Goal: Task Accomplishment & Management: Use online tool/utility

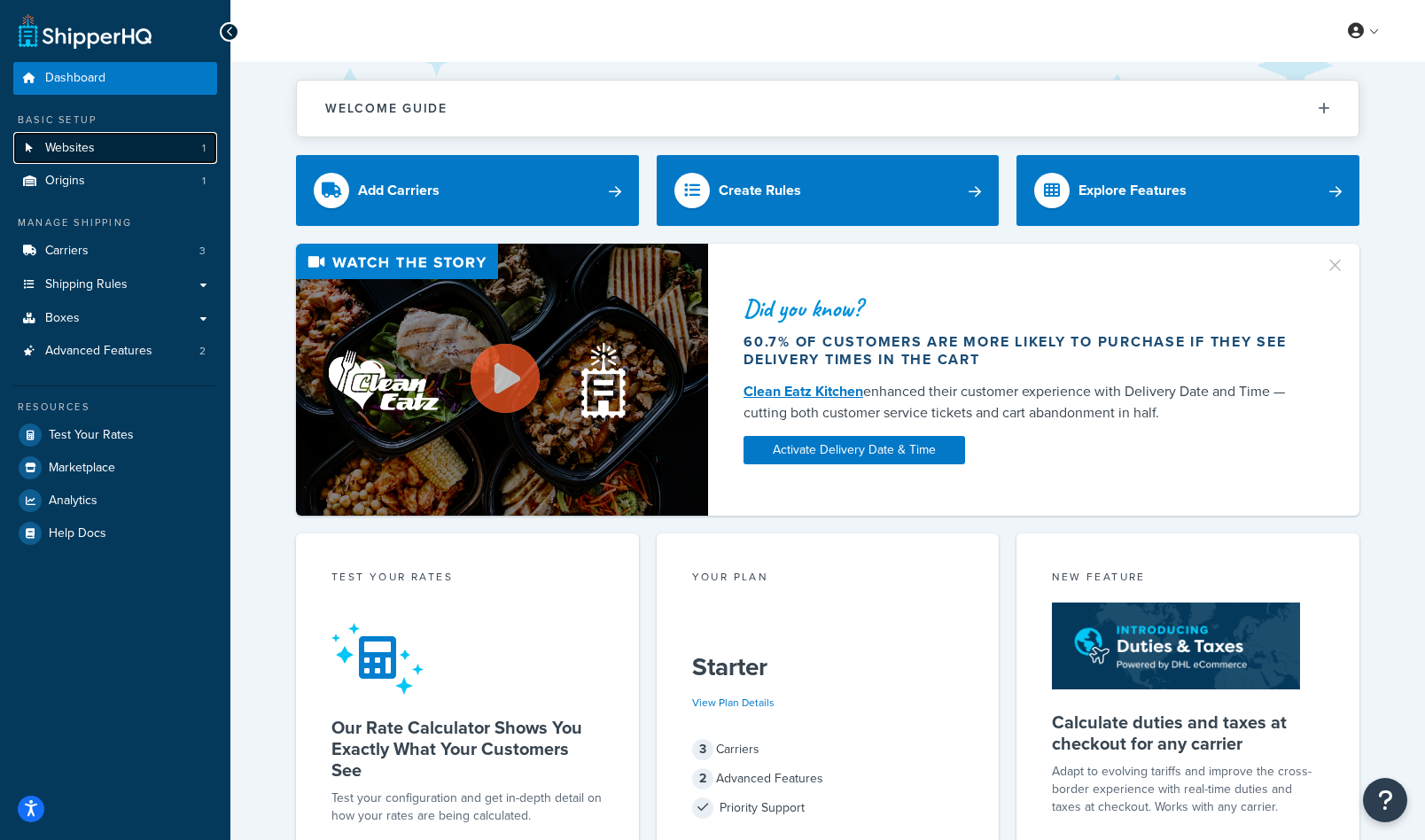
click at [96, 141] on link "Websites 1" at bounding box center [115, 149] width 204 height 33
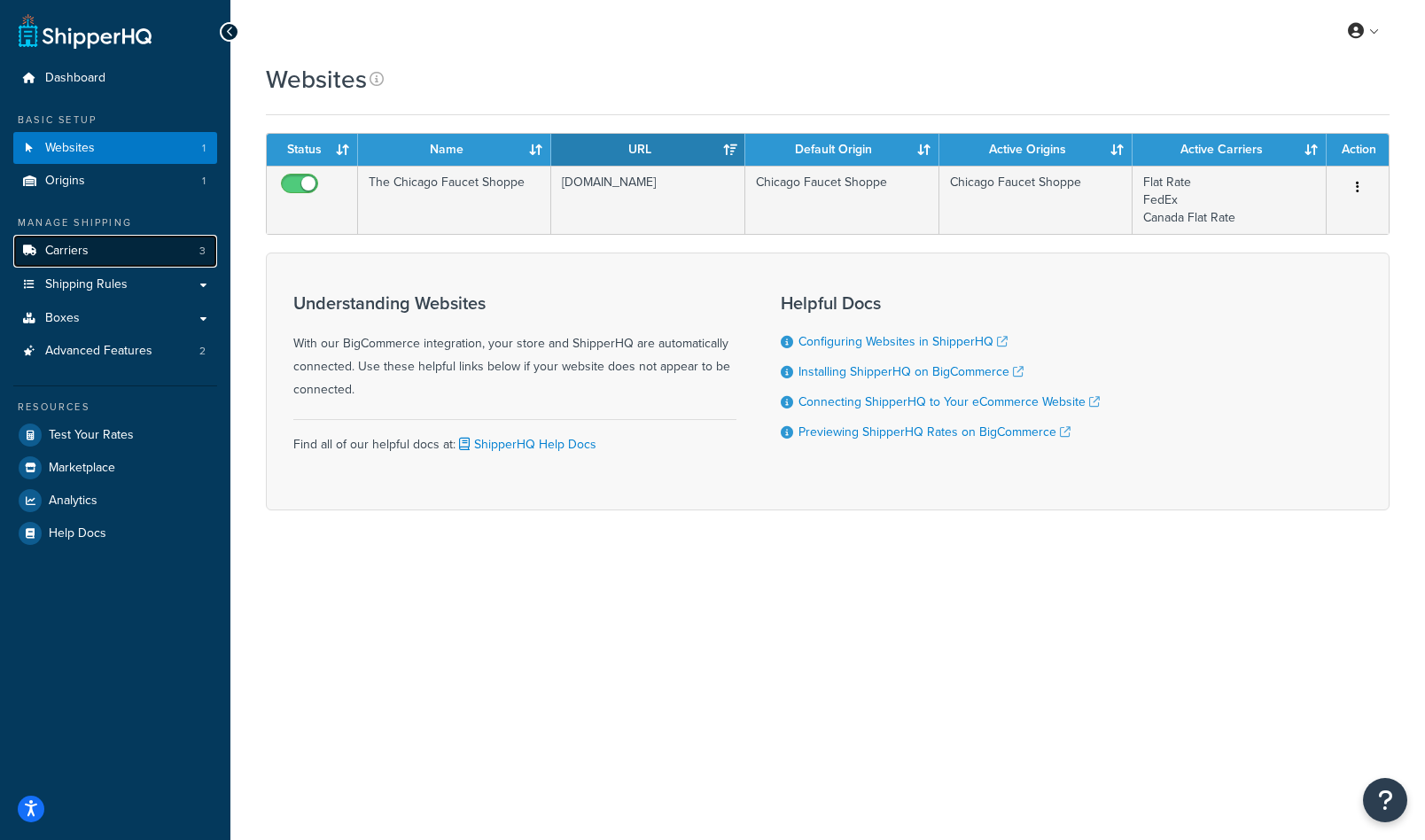
click at [103, 247] on link "Carriers 3" at bounding box center [115, 251] width 204 height 33
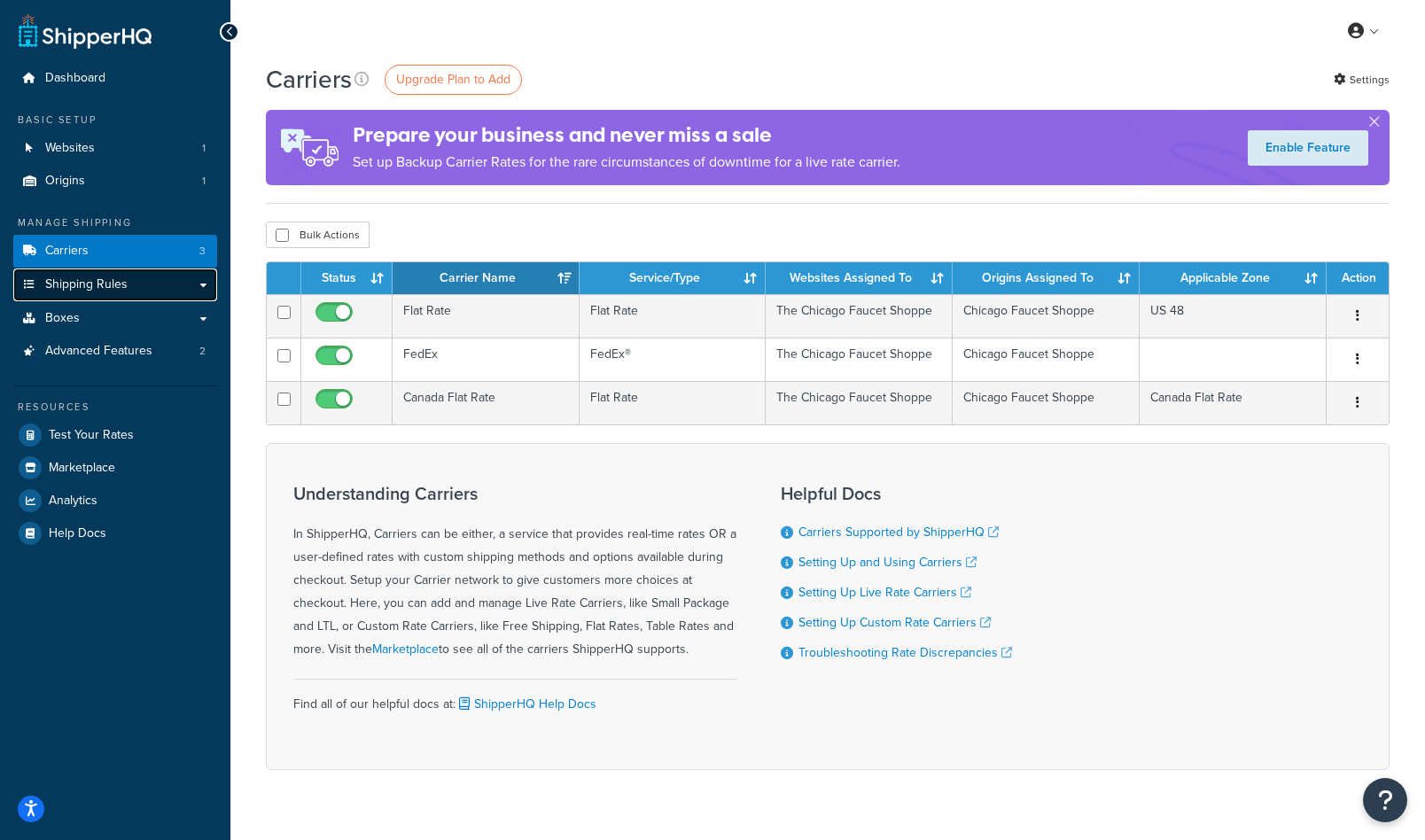
click at [100, 285] on span "Shipping Rules" at bounding box center [86, 285] width 83 height 15
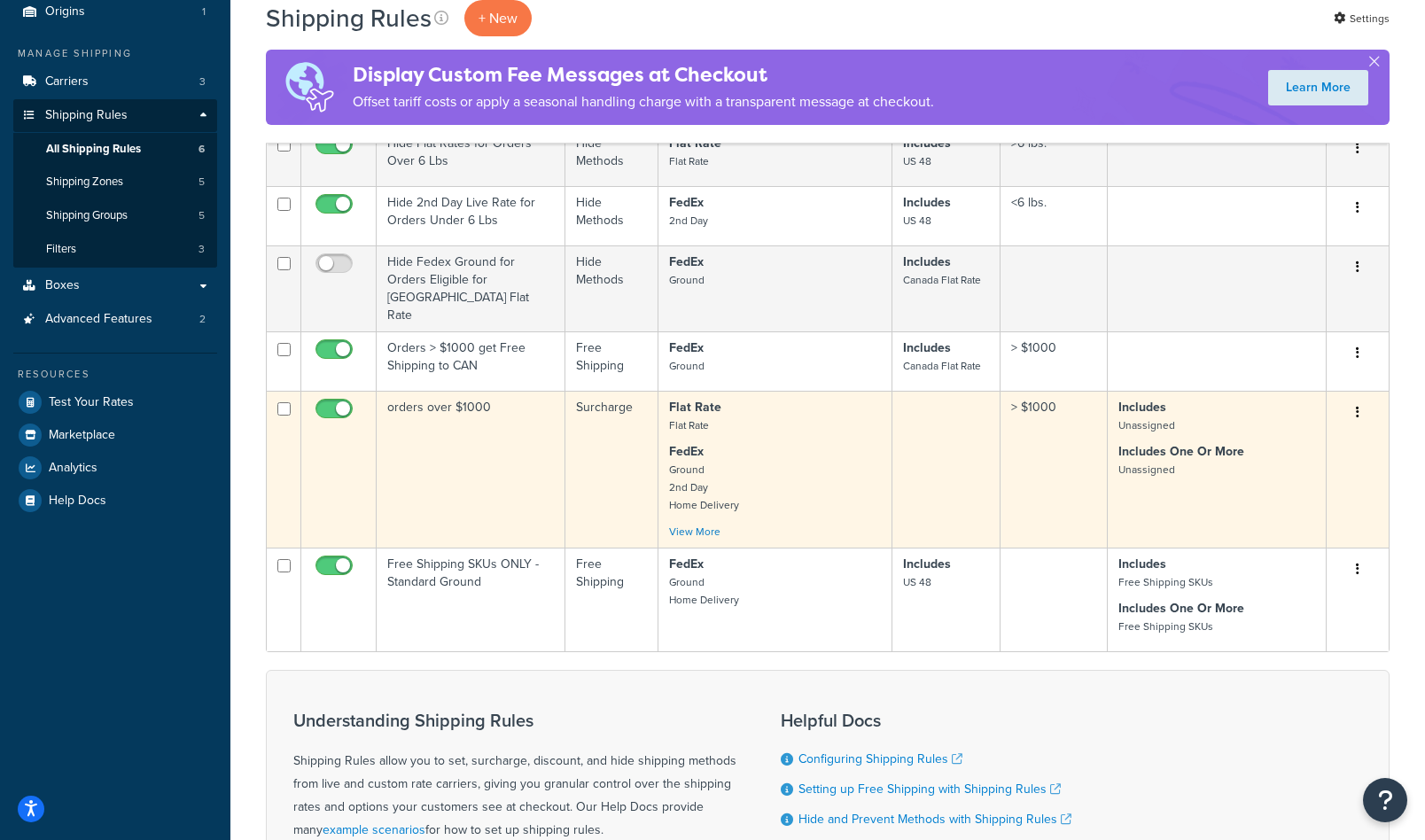
scroll to position [172, 0]
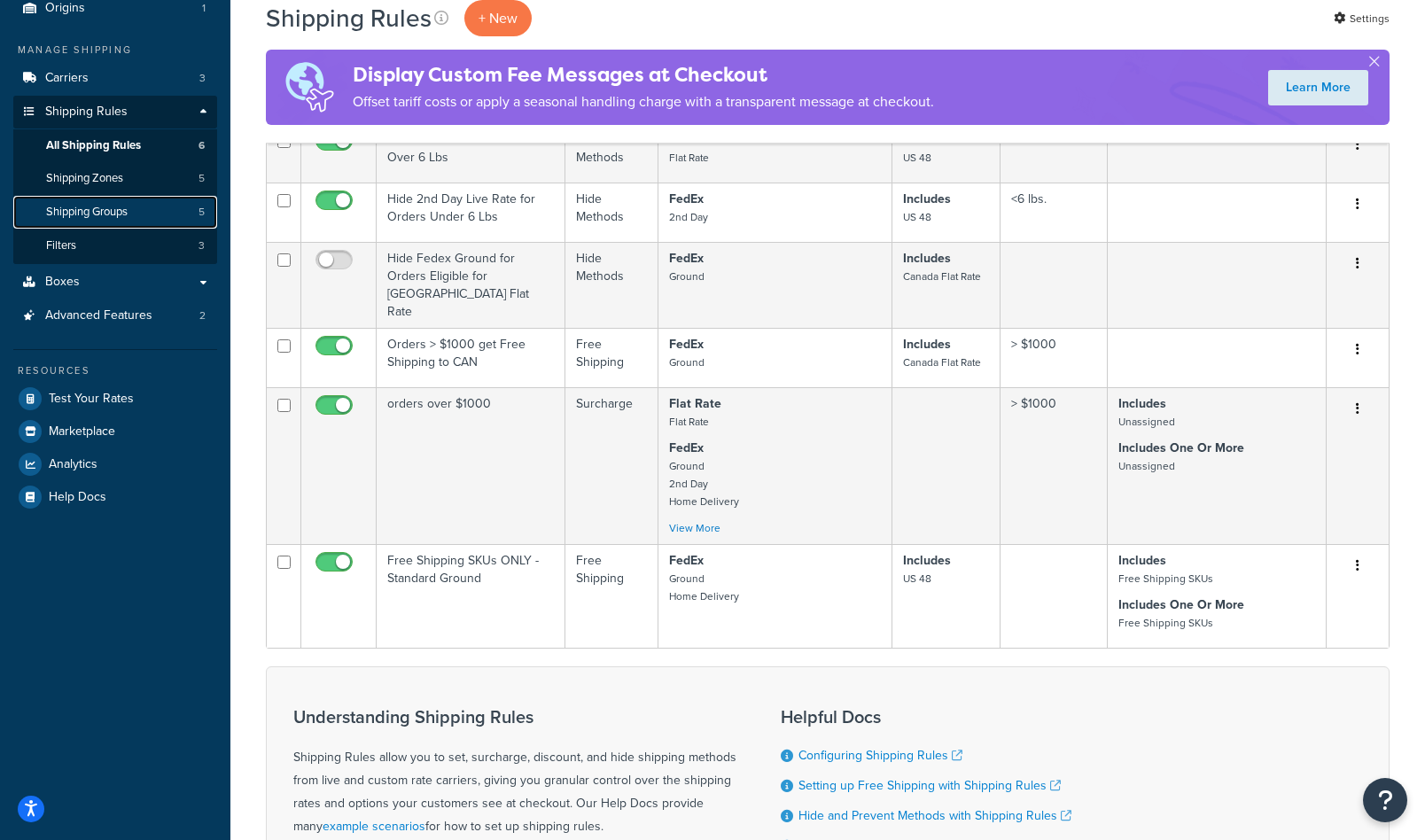
click at [76, 212] on span "Shipping Groups" at bounding box center [87, 212] width 82 height 15
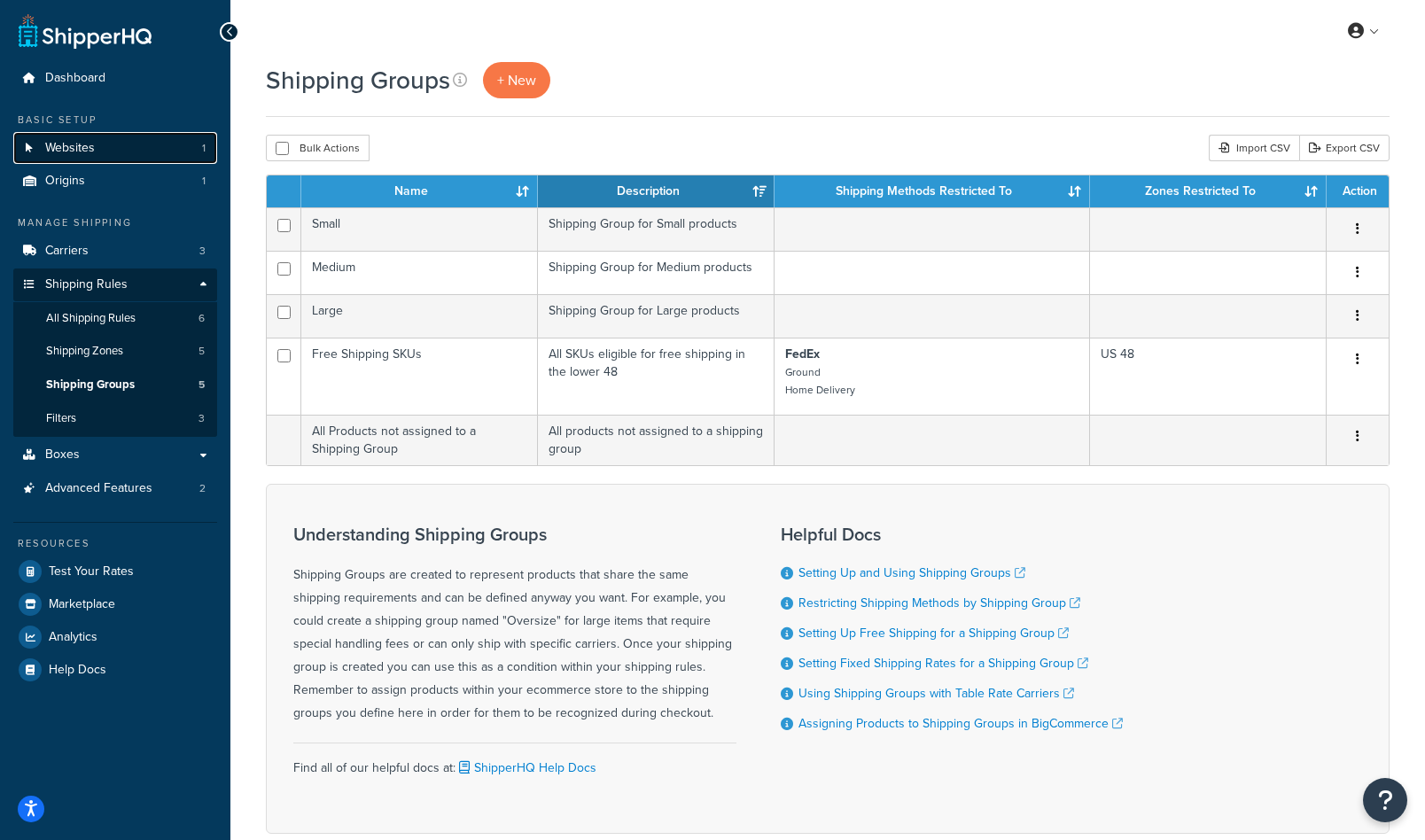
click at [76, 136] on link "Websites 1" at bounding box center [115, 149] width 204 height 33
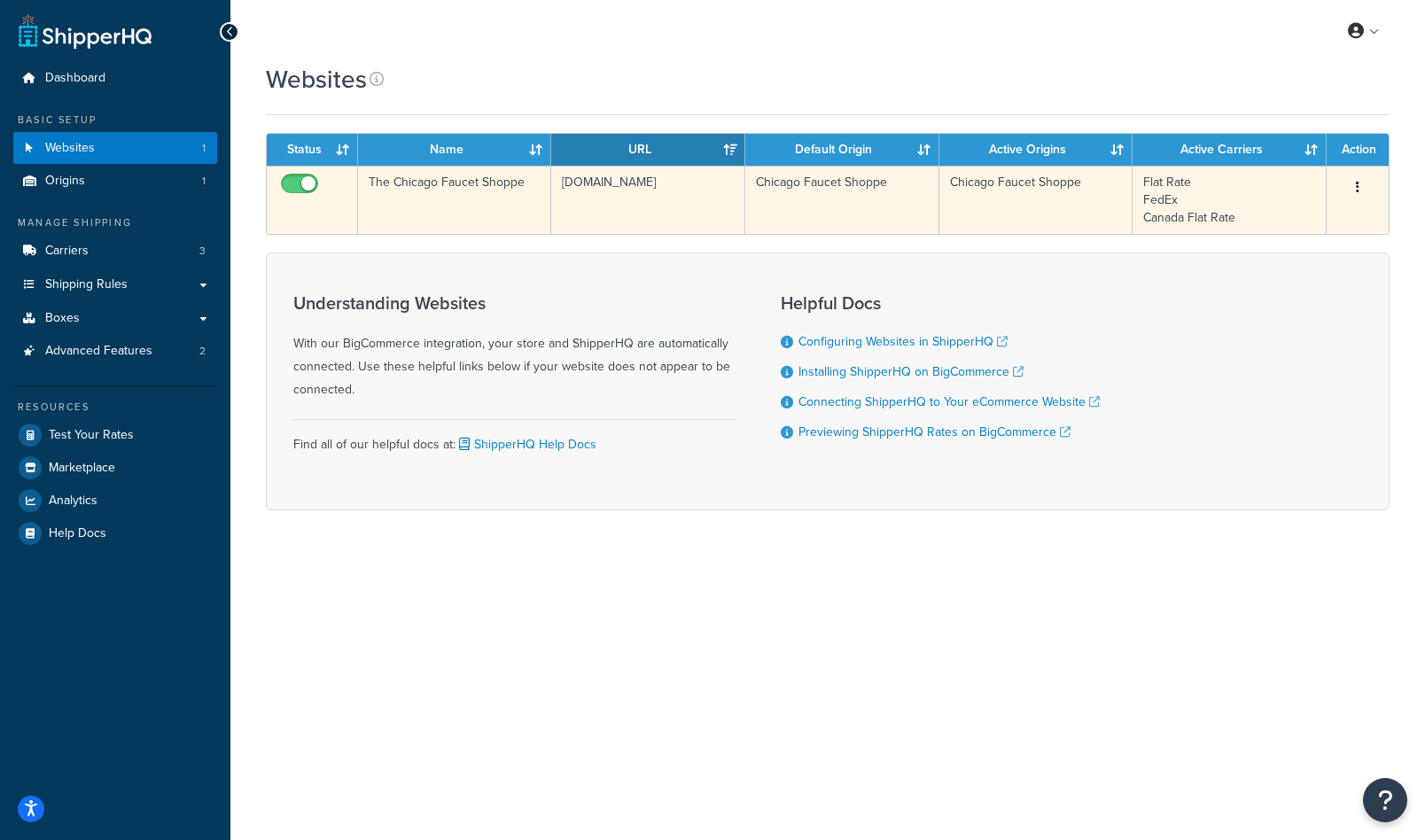
click at [1175, 186] on td "Flat Rate FedEx Canada Flat Rate" at bounding box center [1230, 200] width 194 height 68
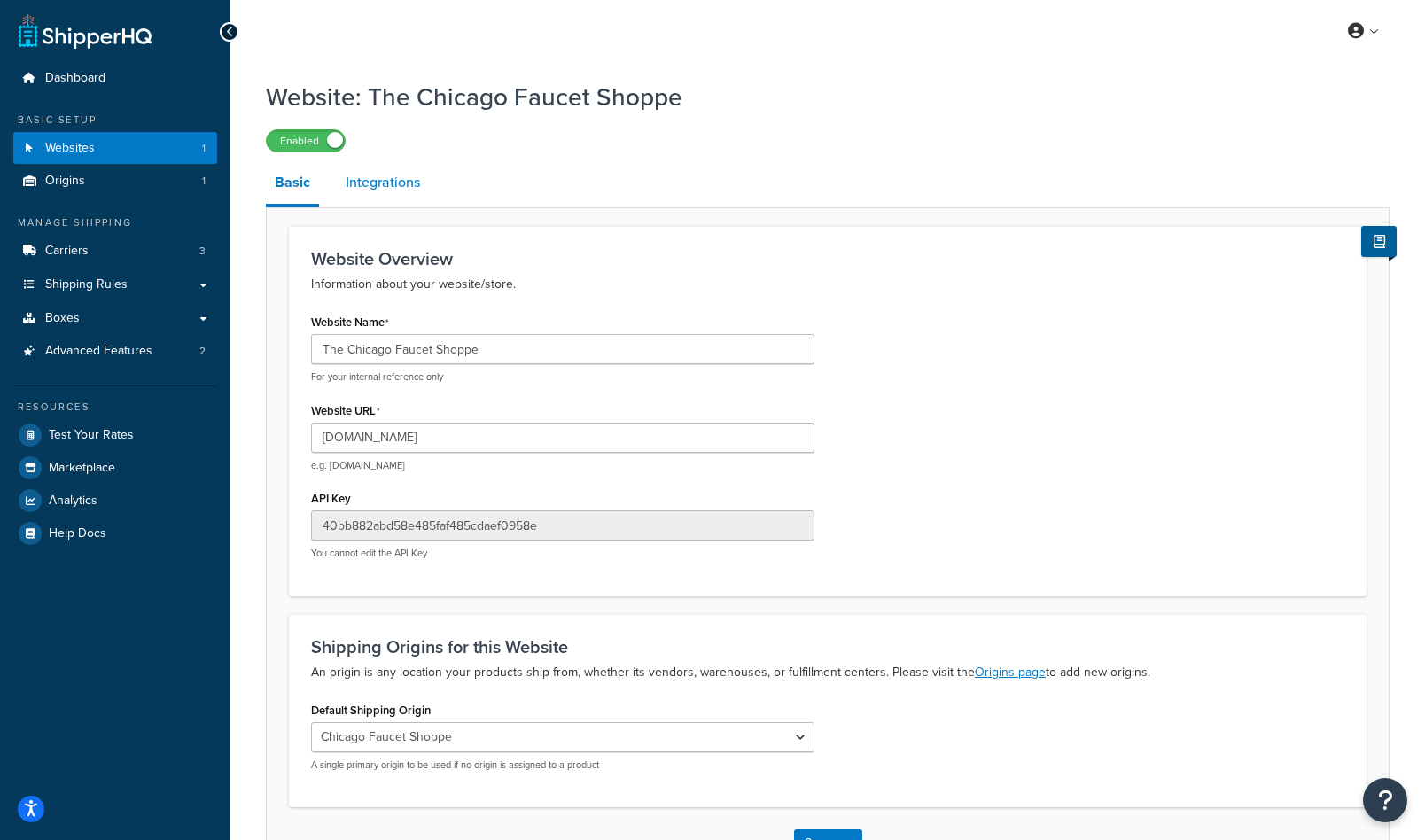
click at [399, 177] on link "Integrations" at bounding box center [383, 182] width 93 height 43
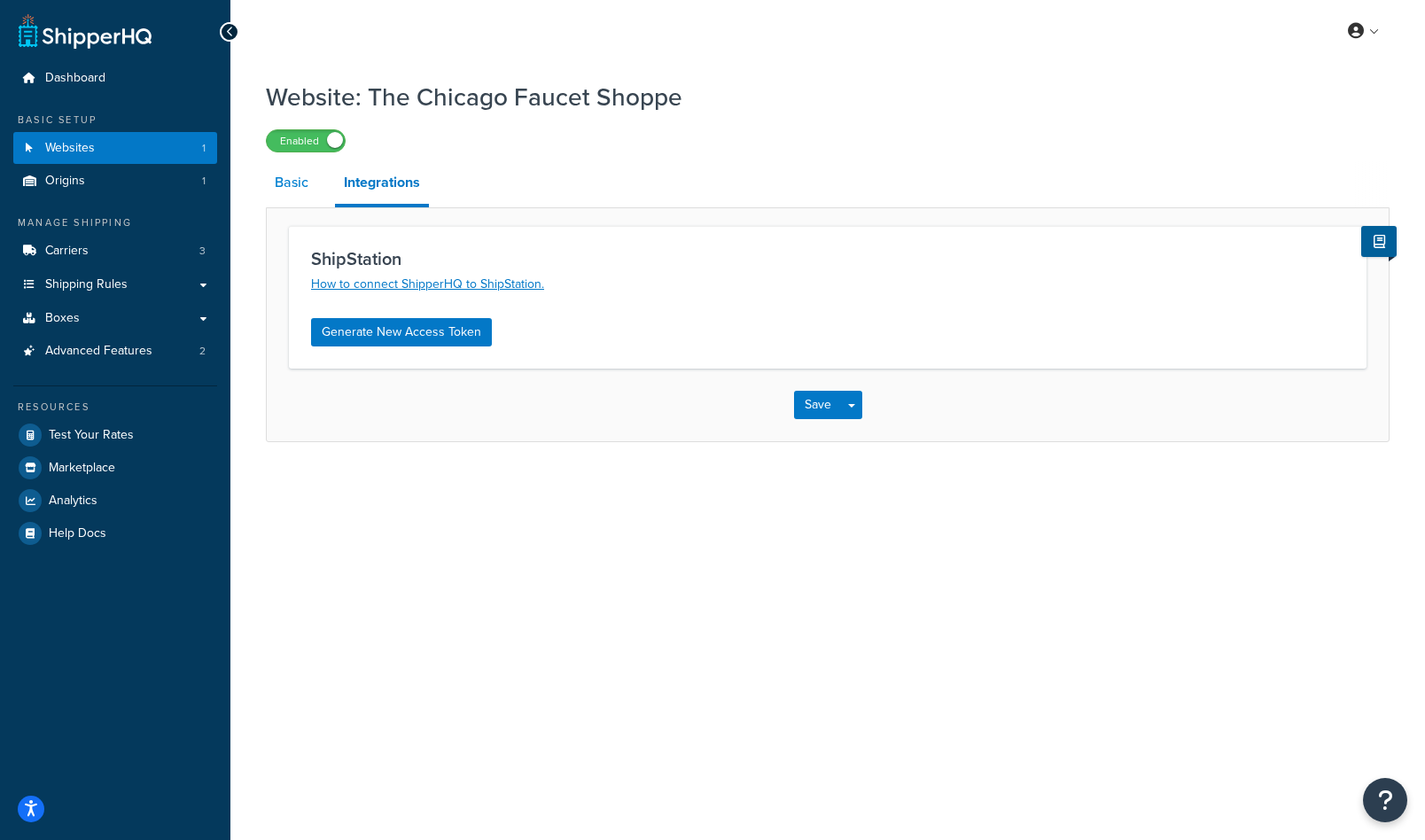
click at [302, 190] on link "Basic" at bounding box center [291, 182] width 52 height 43
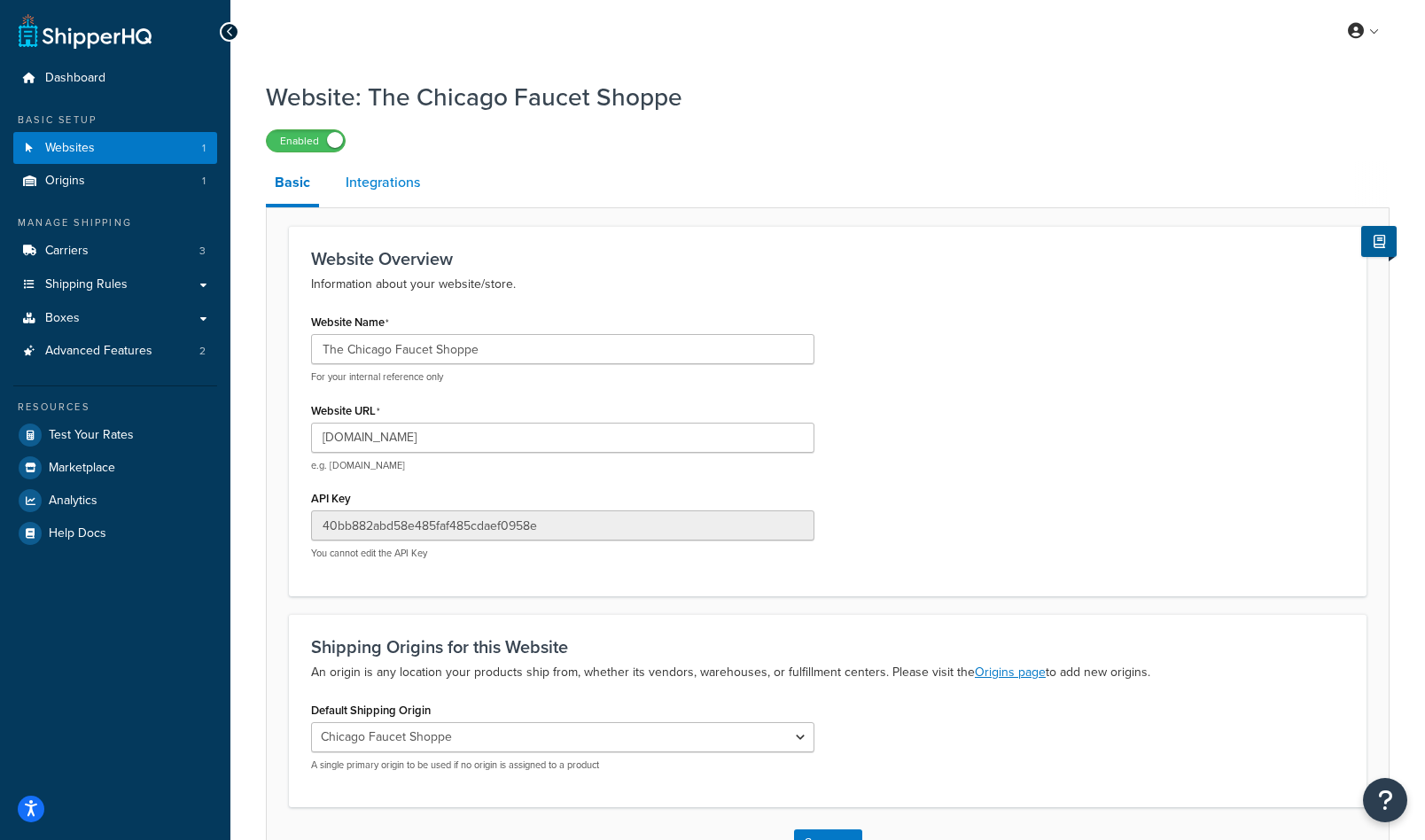
click at [368, 186] on link "Integrations" at bounding box center [383, 182] width 93 height 43
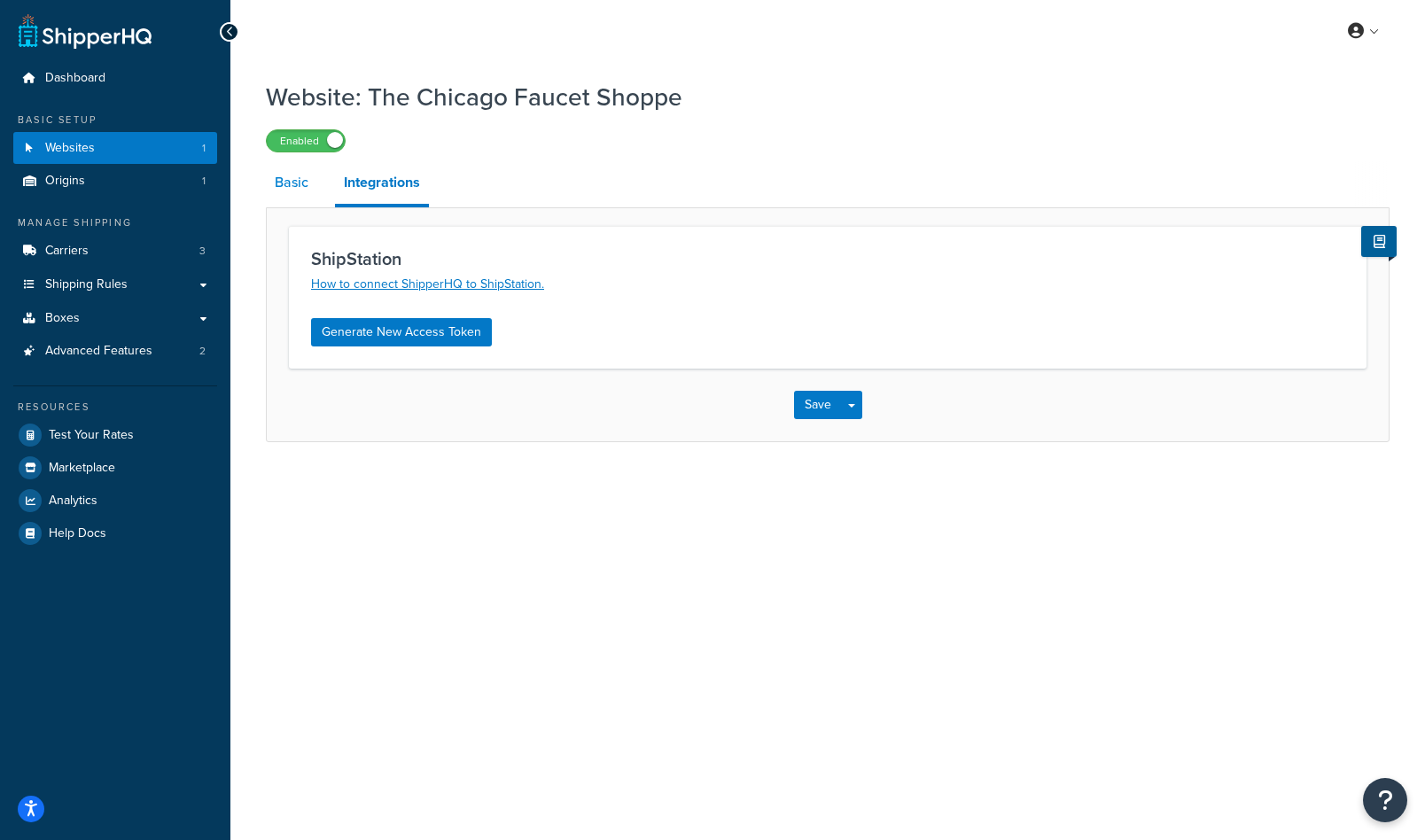
click at [300, 184] on link "Basic" at bounding box center [291, 182] width 52 height 43
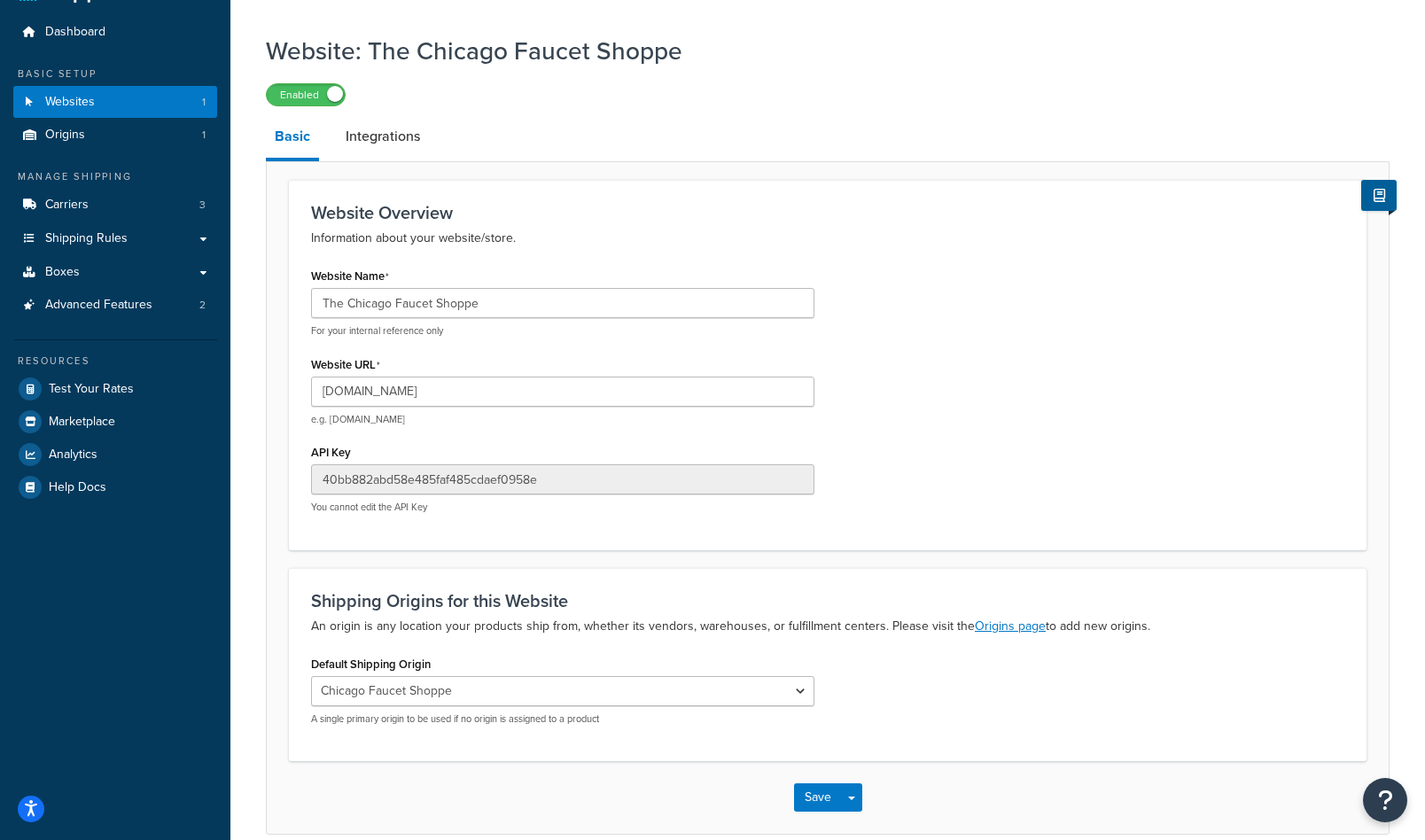
scroll to position [130, 0]
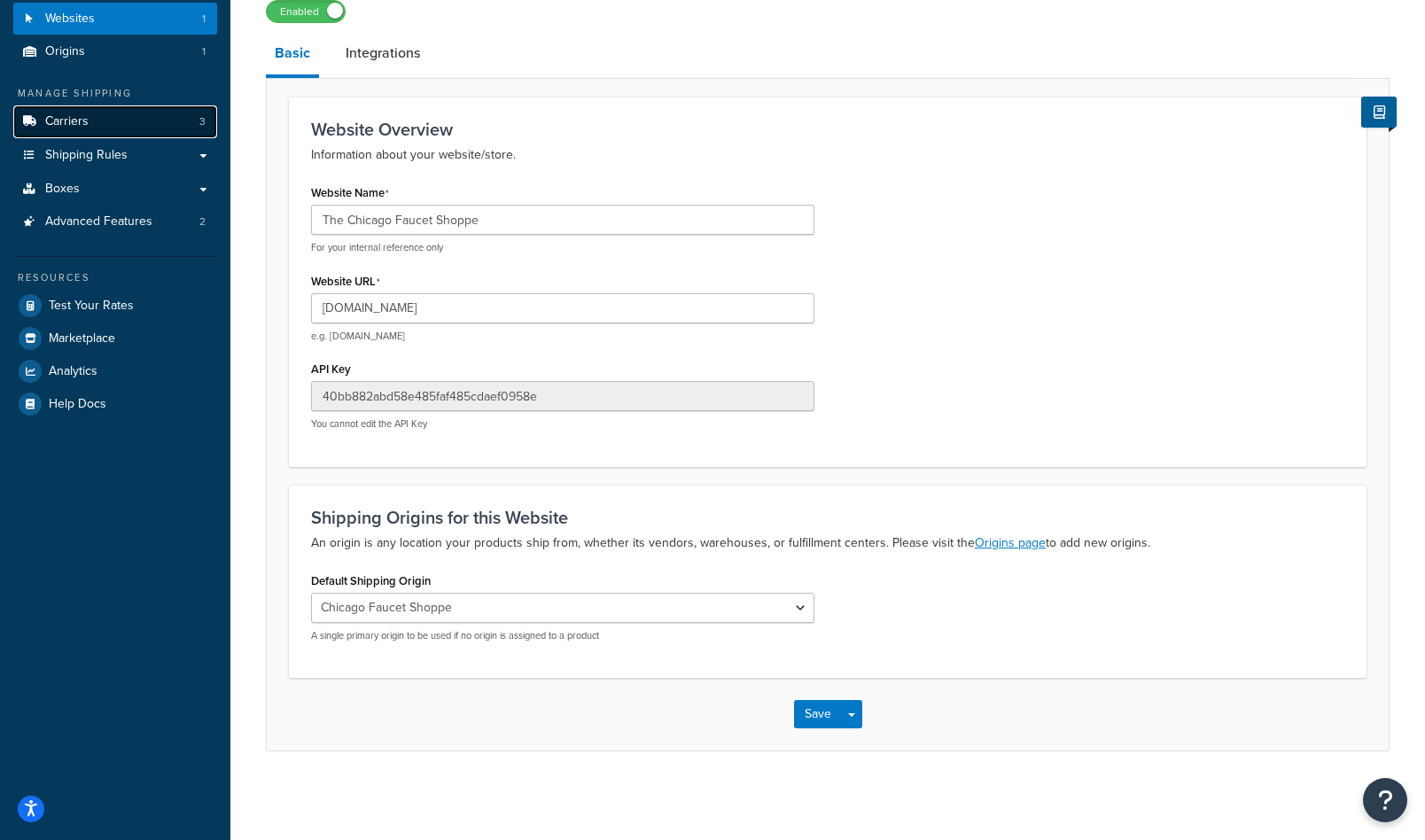
click at [121, 116] on link "Carriers 3" at bounding box center [115, 122] width 204 height 33
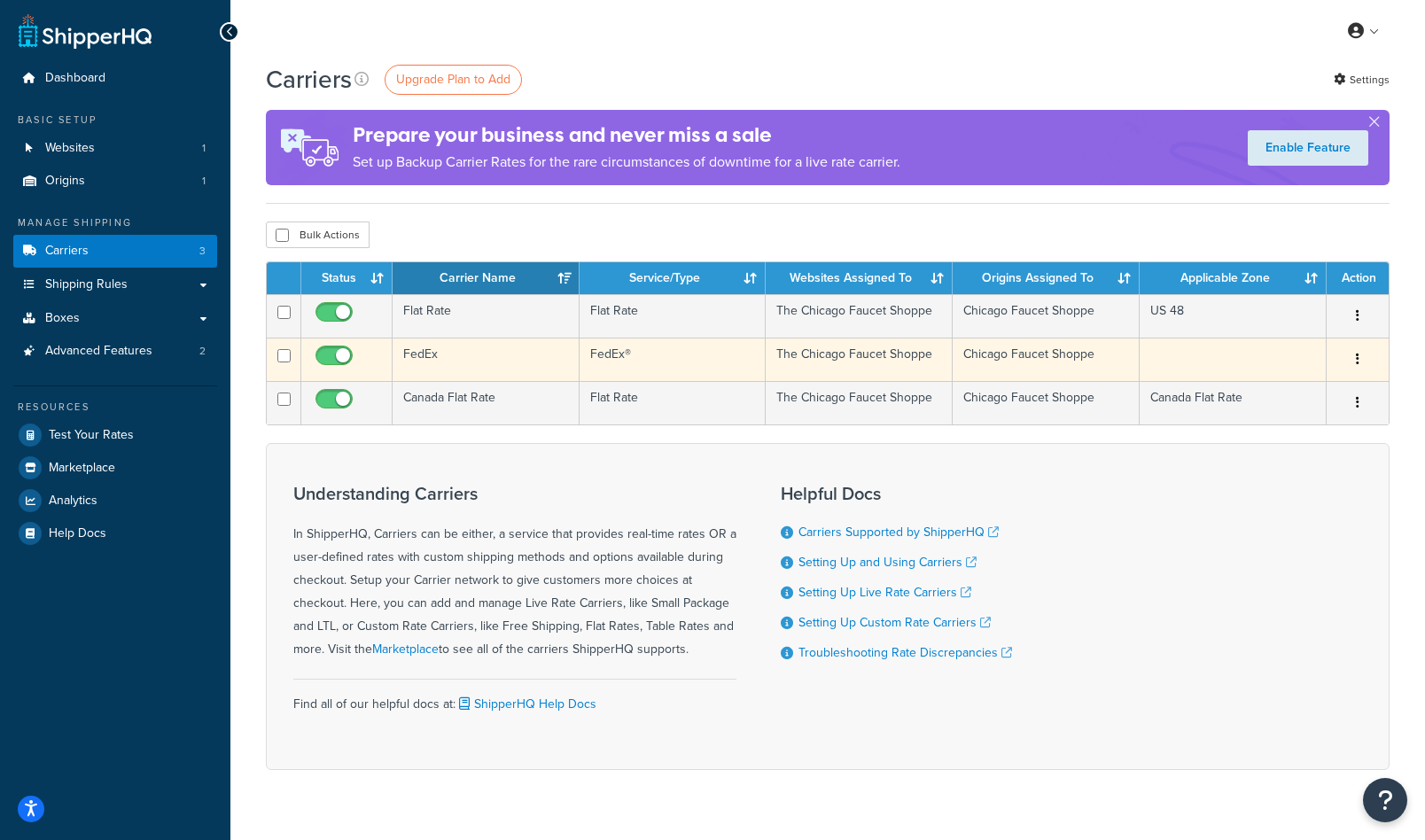
click at [663, 360] on td "FedEx®" at bounding box center [673, 359] width 187 height 44
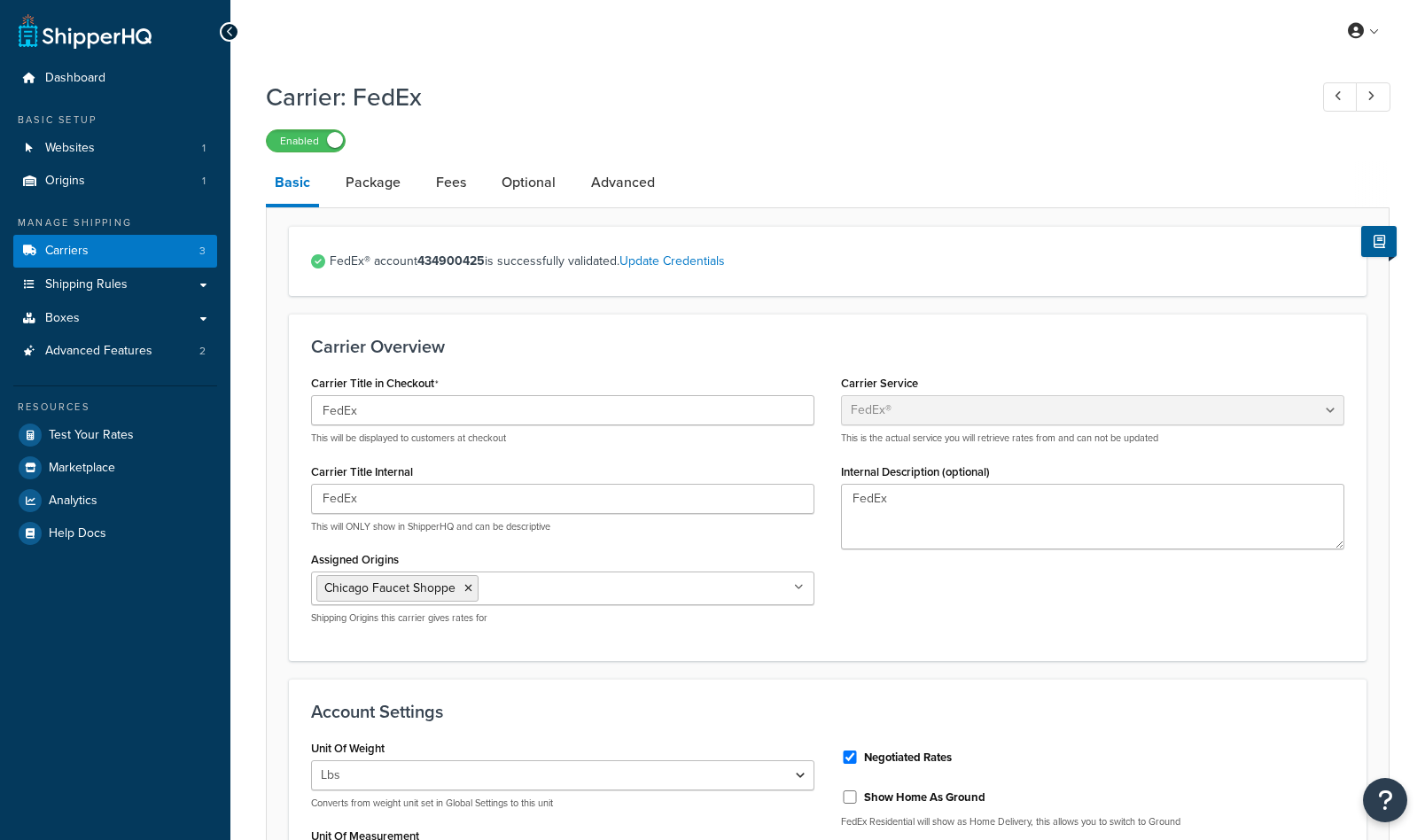
select select "fedEx"
select select "REGULAR_PICKUP"
select select "YOUR_PACKAGING"
click at [378, 190] on link "Package" at bounding box center [373, 182] width 73 height 43
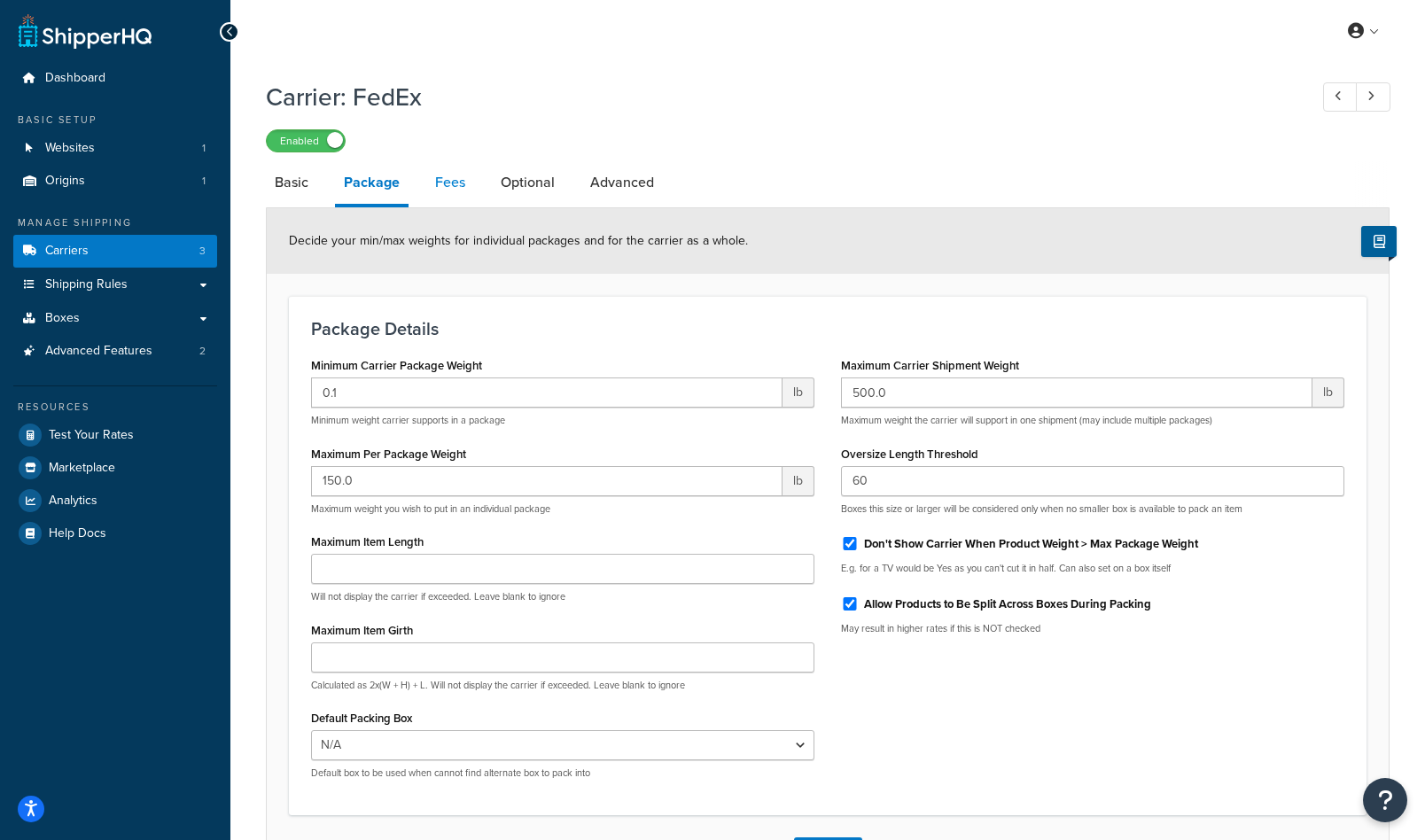
click at [450, 179] on link "Fees" at bounding box center [450, 182] width 48 height 43
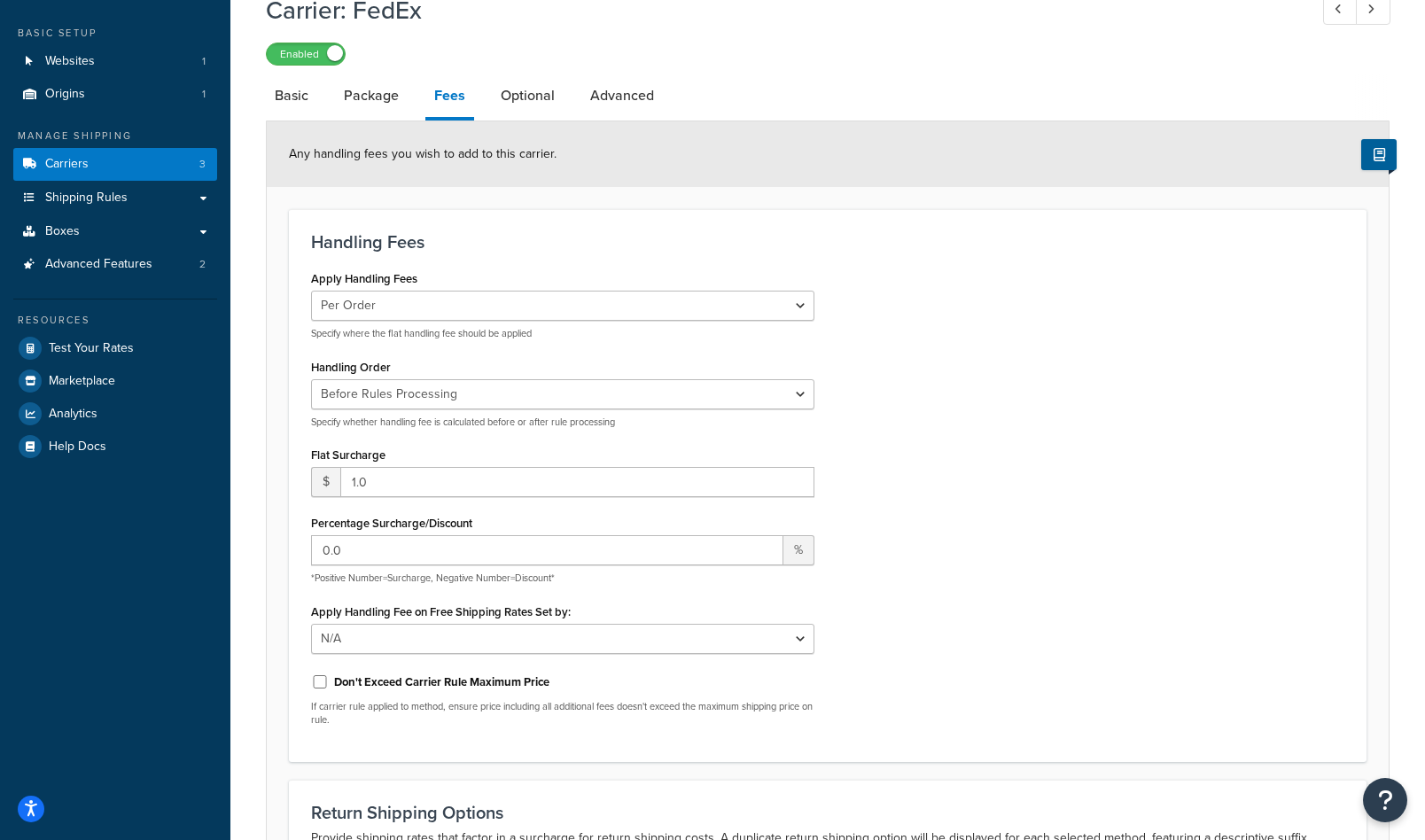
scroll to position [44, 0]
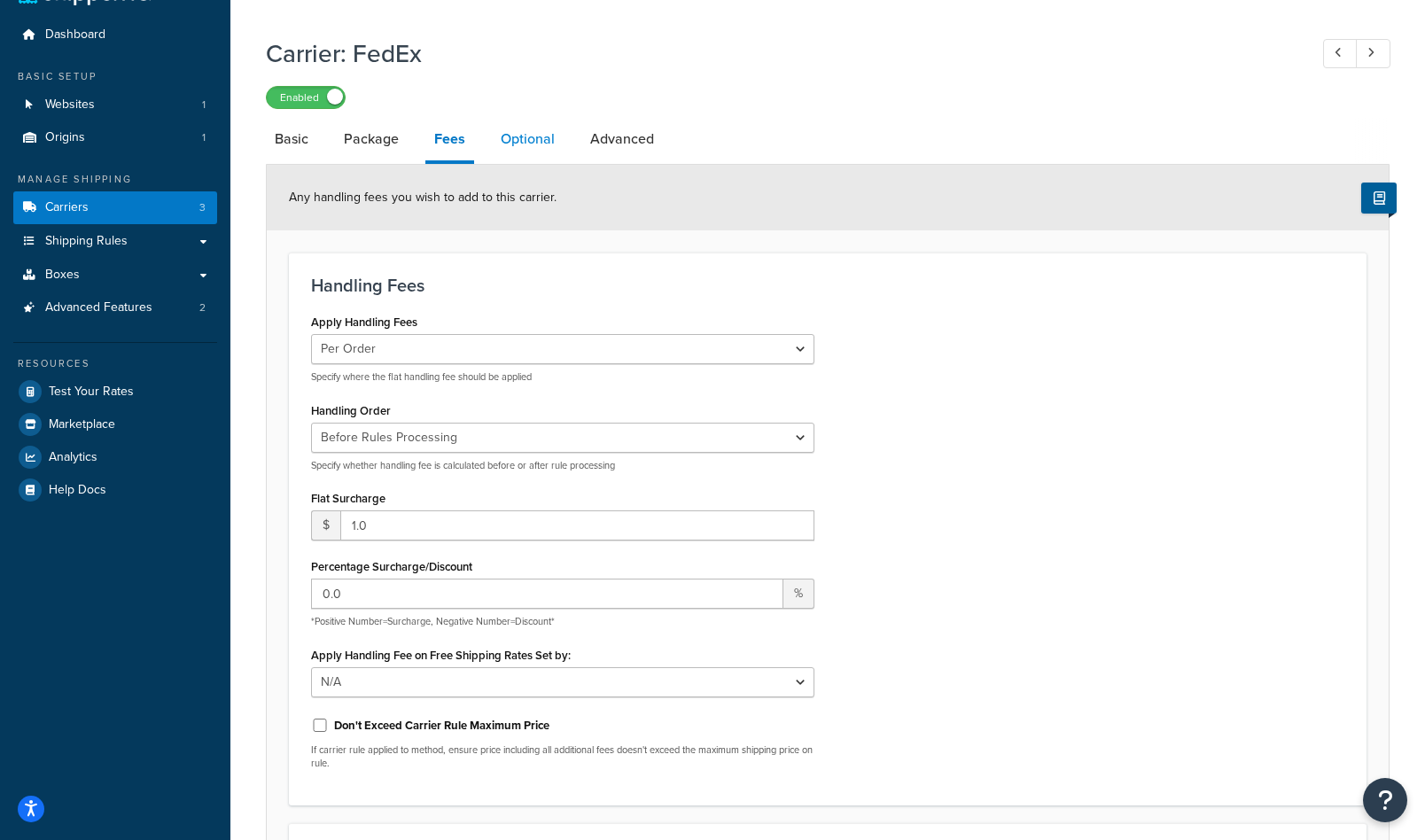
click at [513, 139] on link "Optional" at bounding box center [527, 139] width 72 height 43
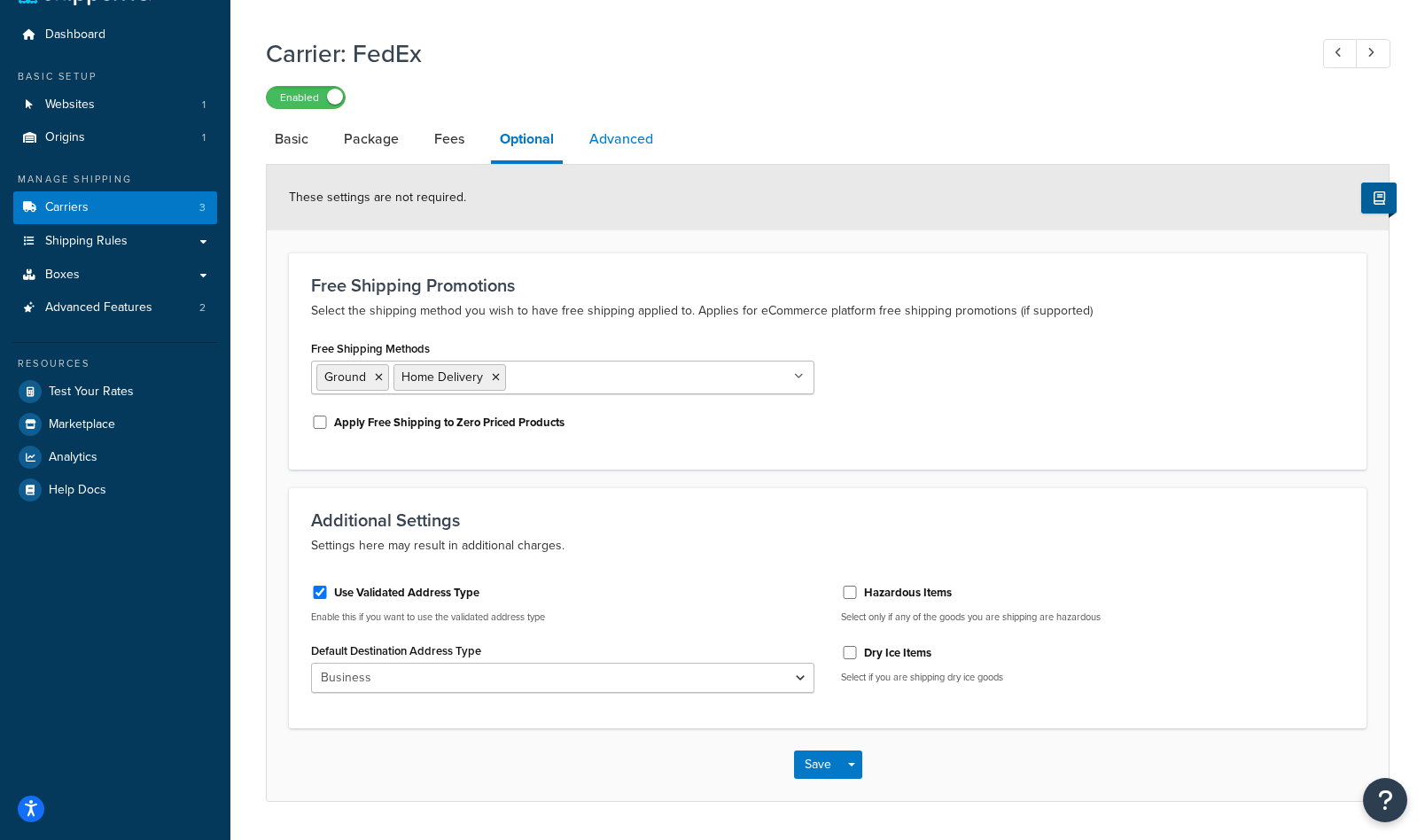
click at [607, 136] on link "Advanced" at bounding box center [622, 139] width 82 height 43
select select "false"
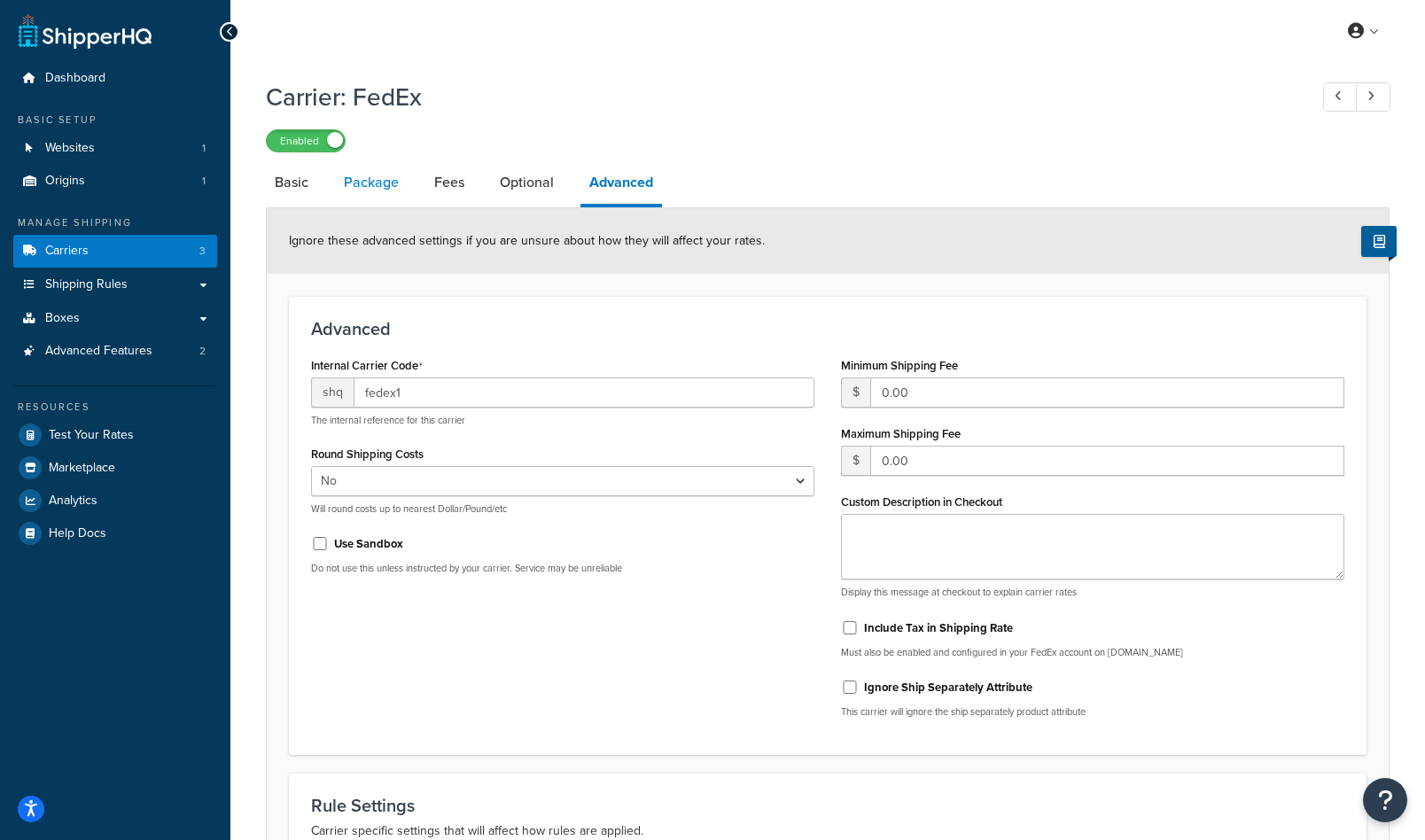
click at [369, 179] on link "Package" at bounding box center [371, 182] width 73 height 43
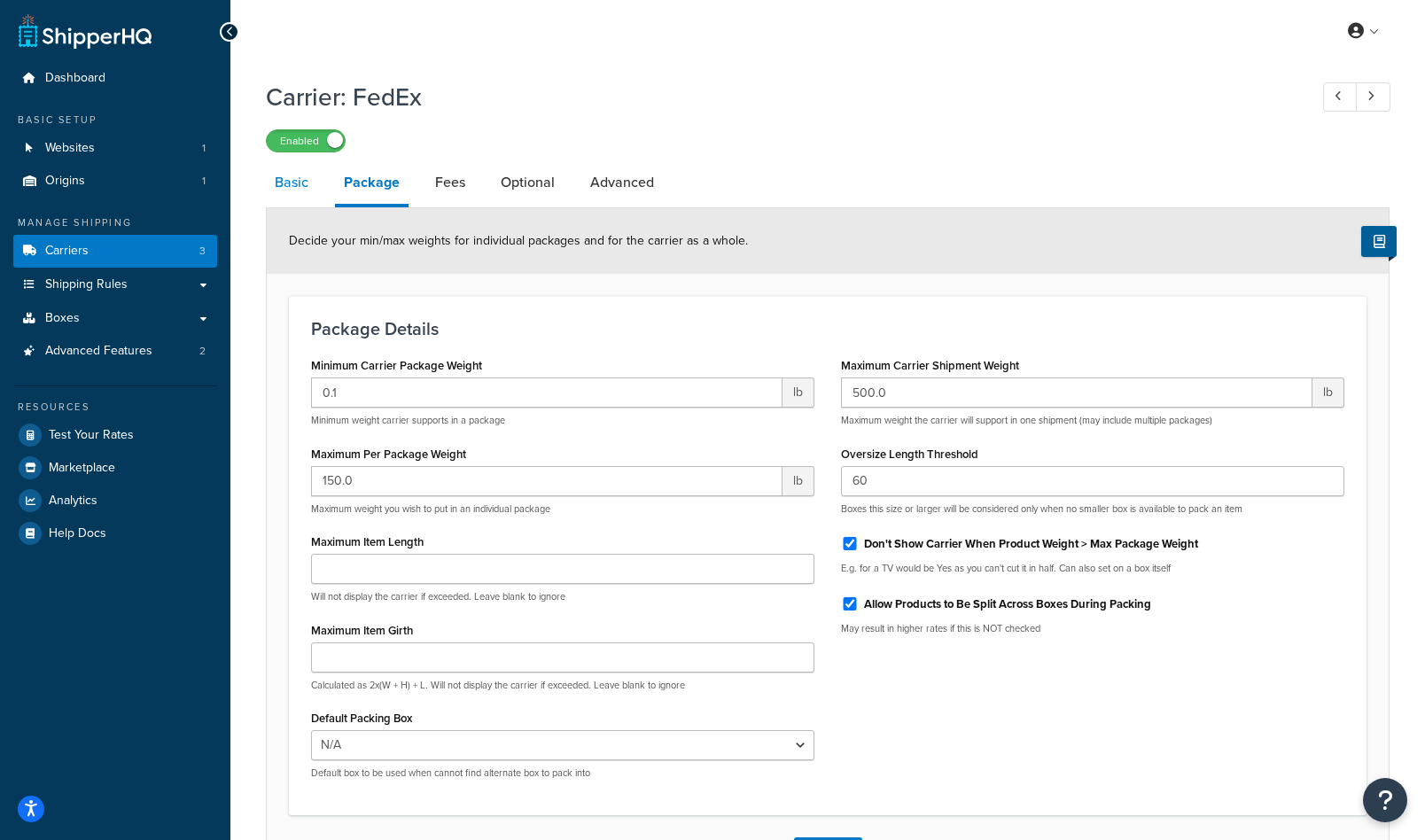
click at [292, 178] on link "Basic" at bounding box center [291, 182] width 52 height 43
select select "fedEx"
select select "REGULAR_PICKUP"
select select "YOUR_PACKAGING"
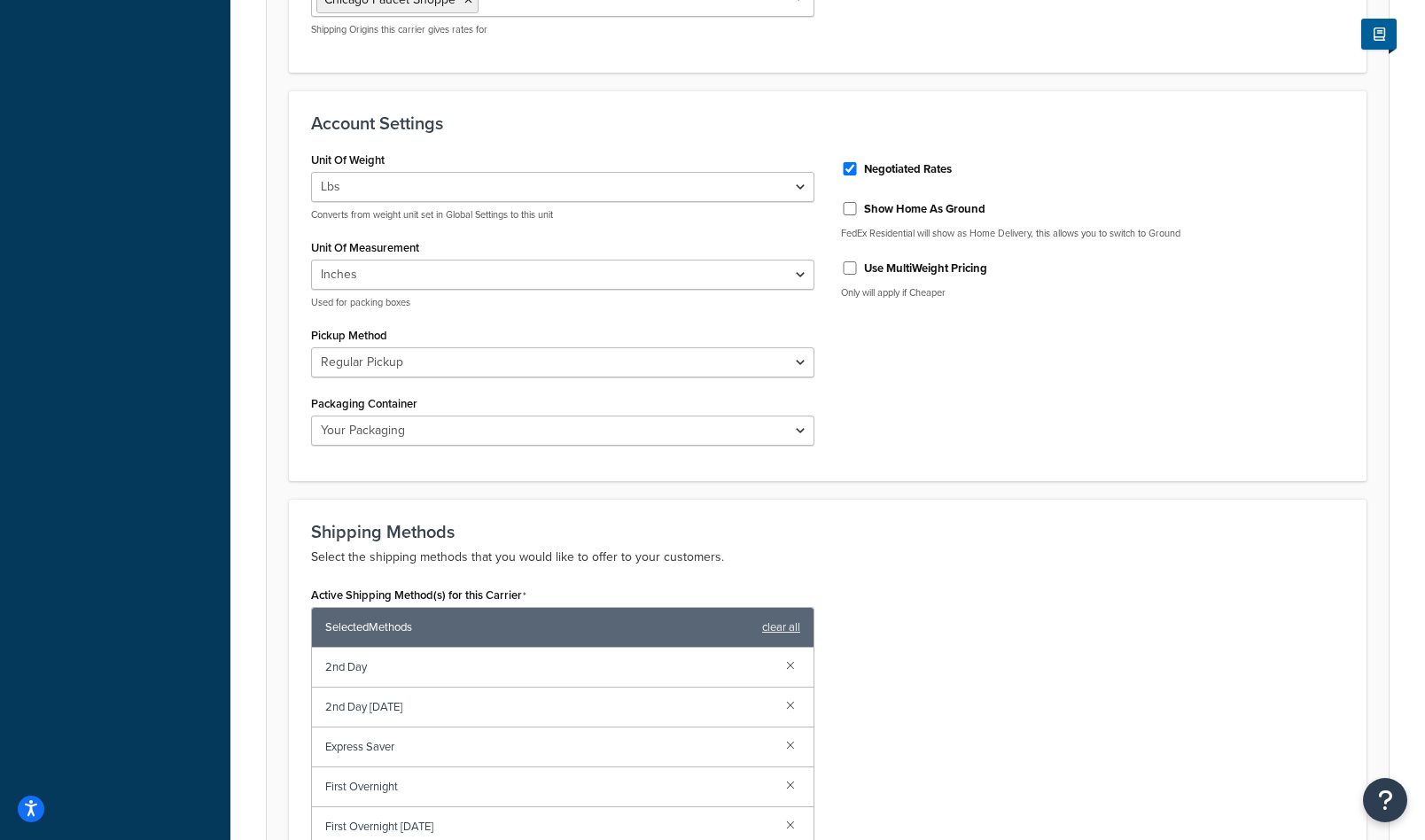
scroll to position [590, 0]
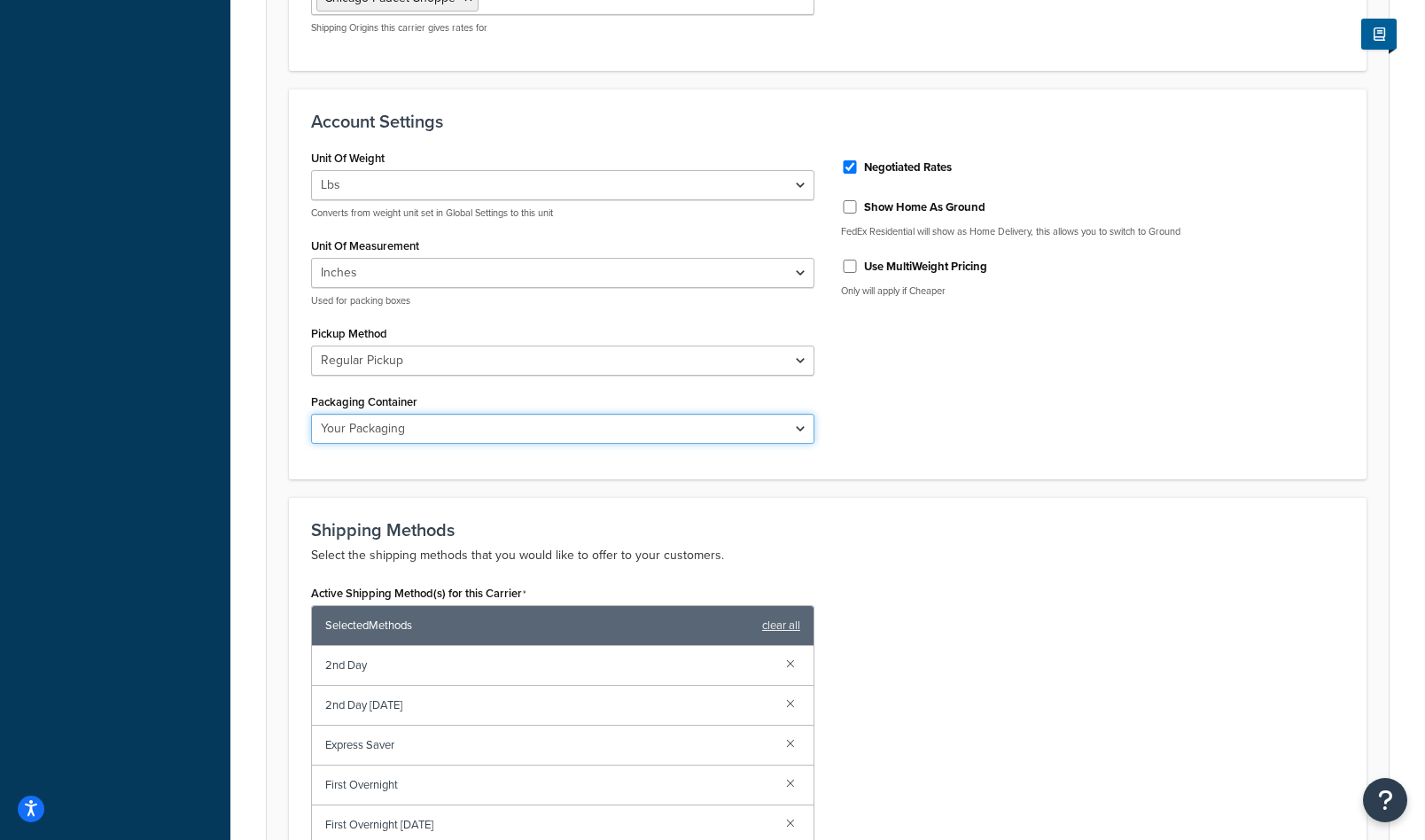
click at [806, 431] on select "FedEx 10kg Box FedEx 25kg Box FedEx Box FedEx Envelope FedEx Pak FedEx Tube You…" at bounding box center [563, 428] width 504 height 30
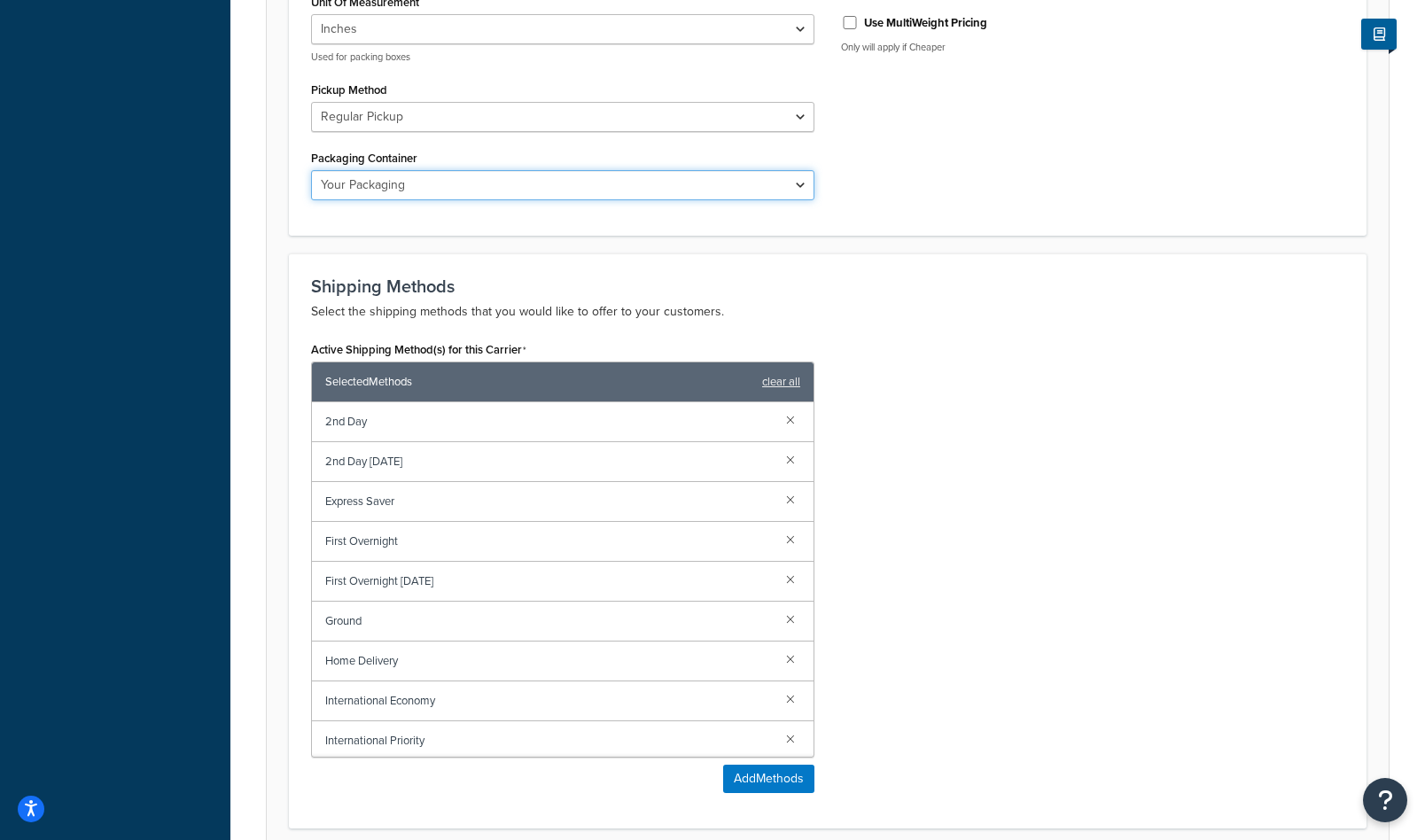
scroll to position [0, 0]
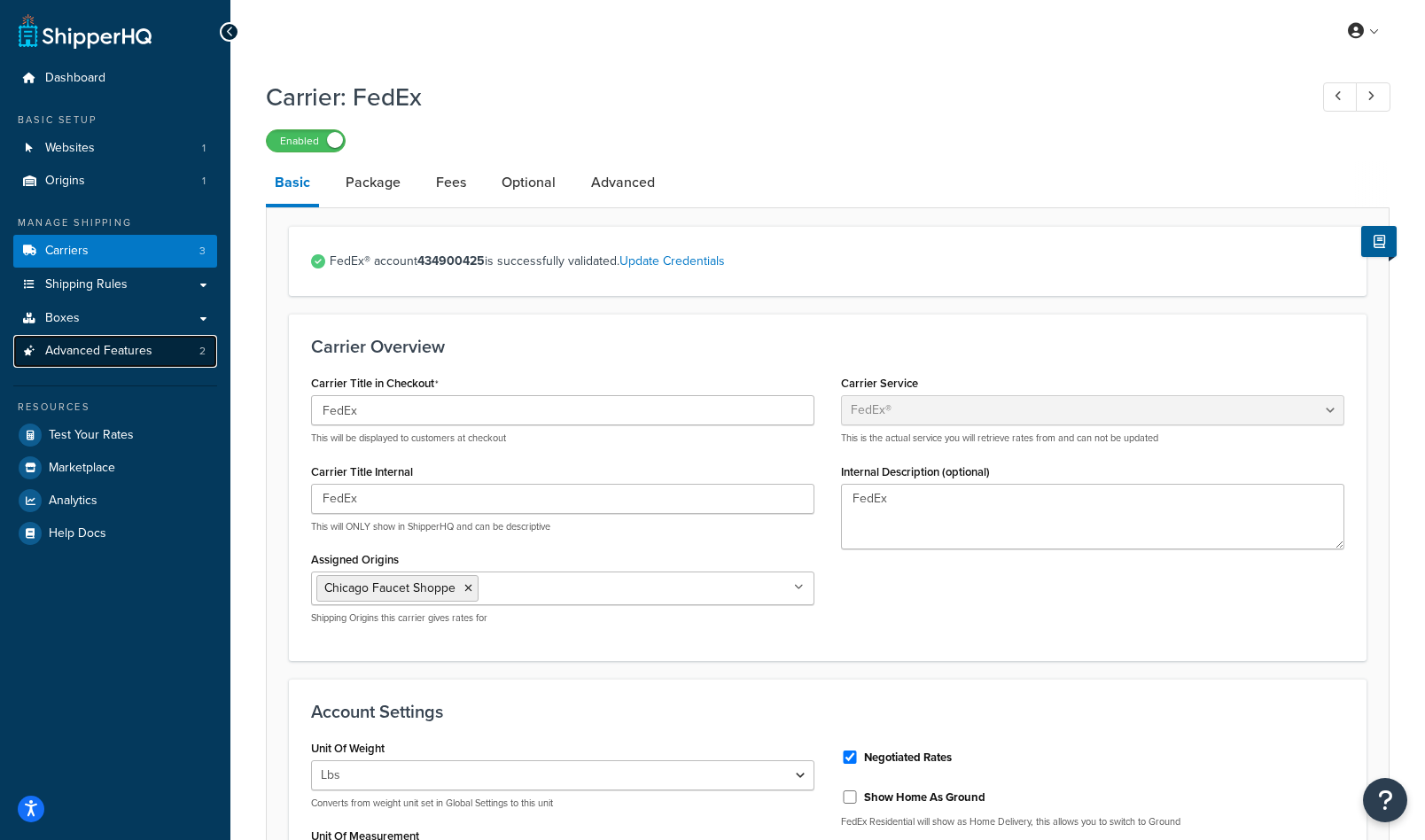
click at [85, 353] on span "Advanced Features" at bounding box center [99, 351] width 107 height 15
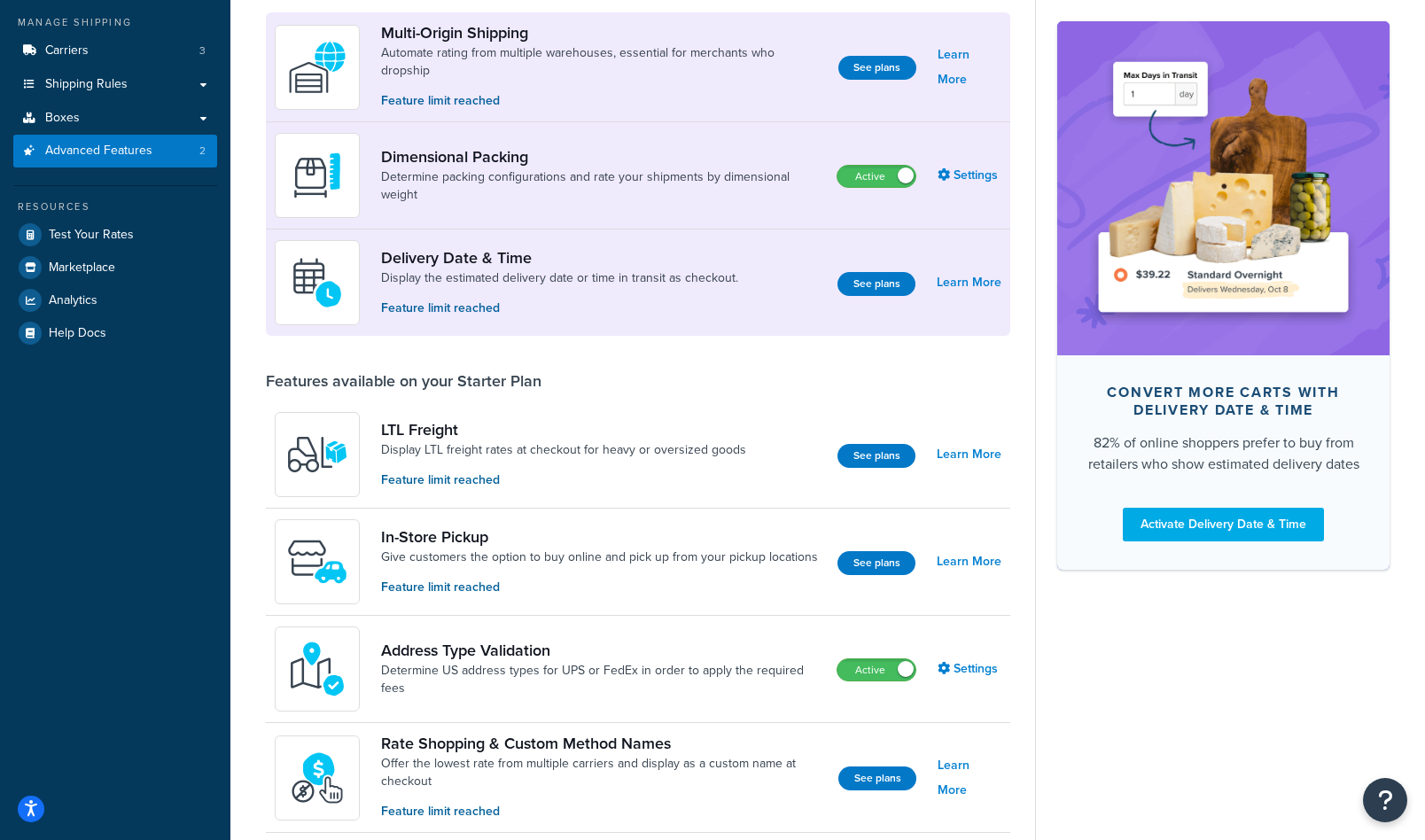
scroll to position [191, 0]
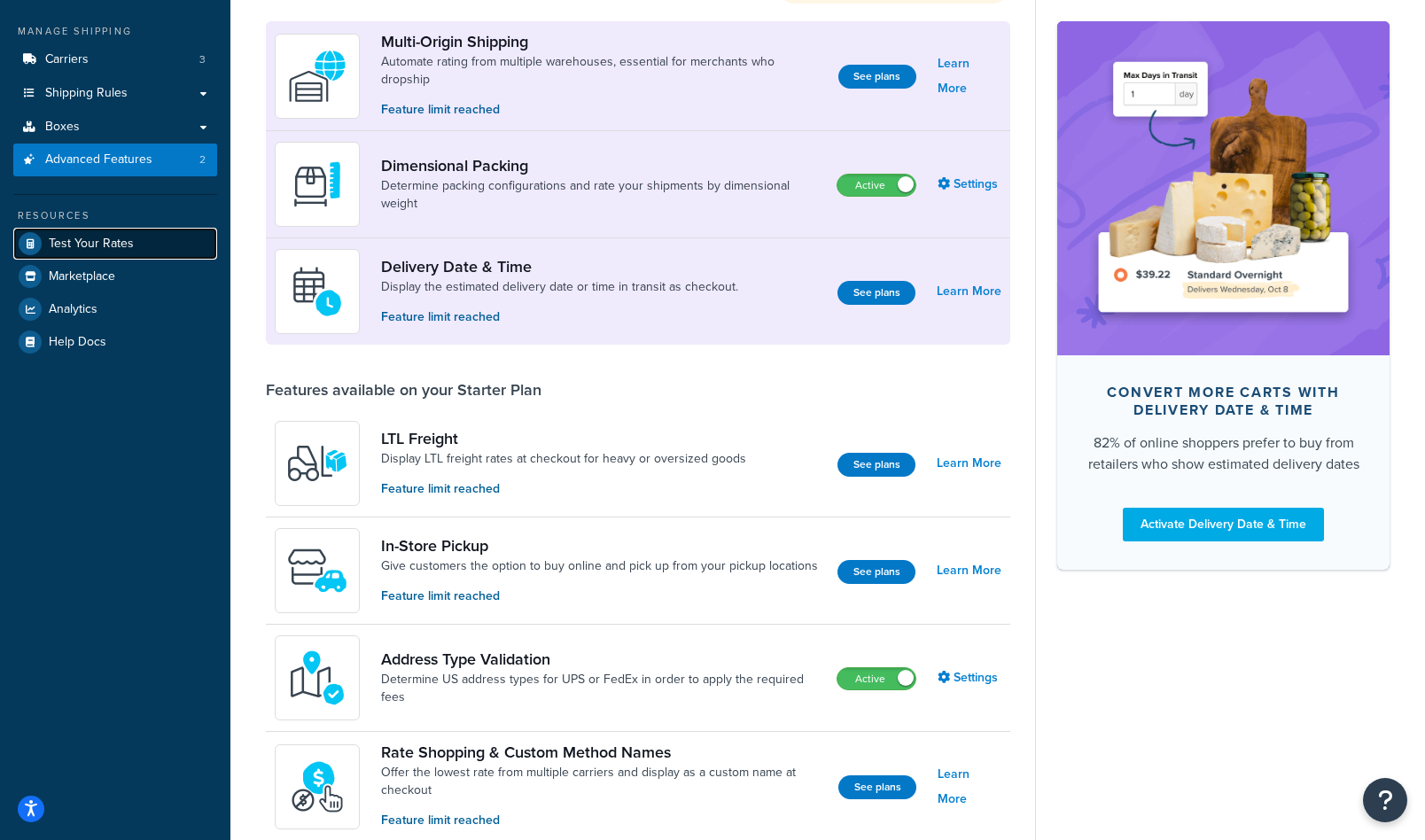
click at [99, 237] on span "Test Your Rates" at bounding box center [92, 244] width 85 height 15
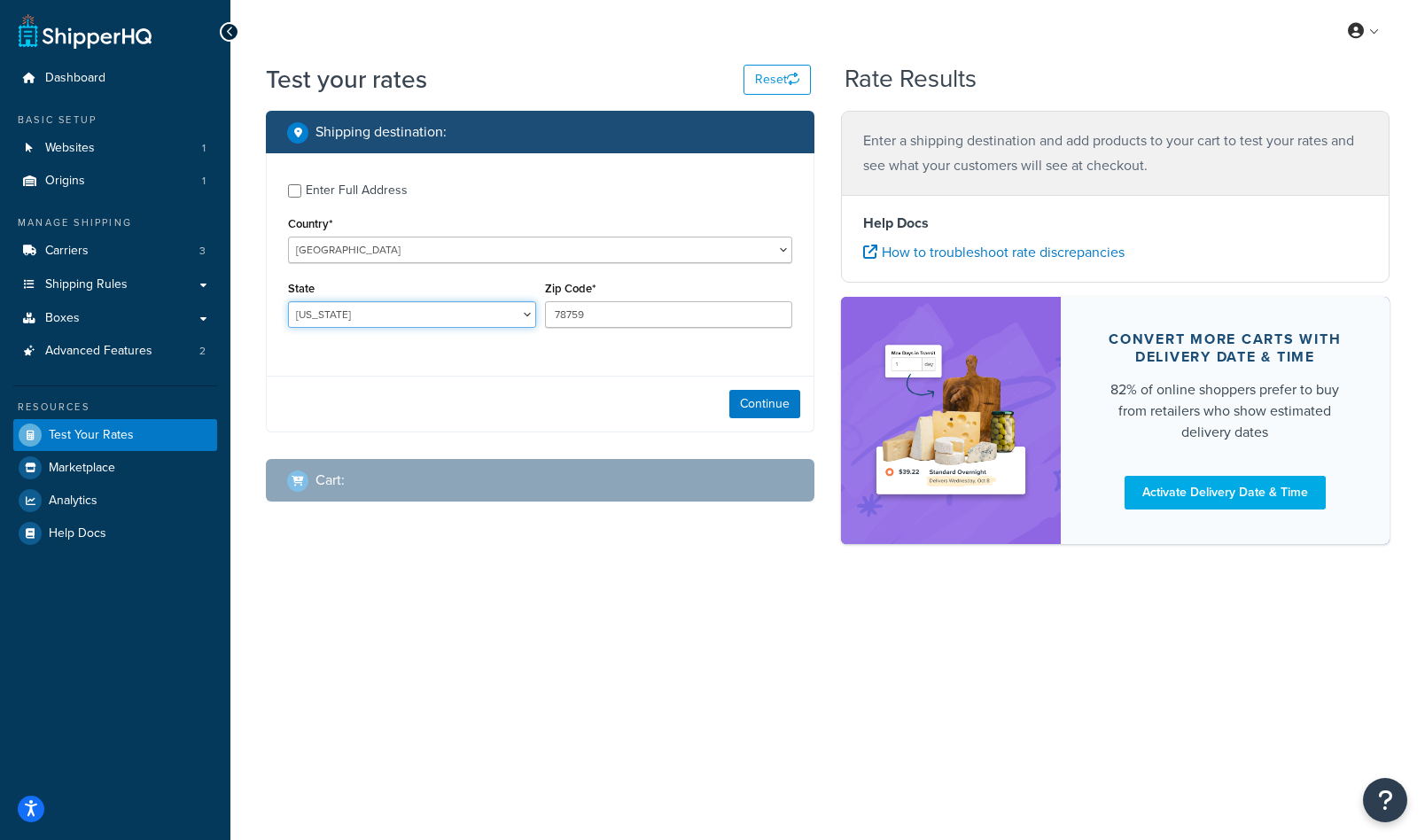
click at [480, 318] on select "Alabama Alaska American Samoa Arizona Arkansas Armed Forces Americas Armed Forc…" at bounding box center [411, 314] width 248 height 26
select select "IL"
click at [288, 301] on select "Alabama Alaska American Samoa Arizona Arkansas Armed Forces Americas Armed Forc…" at bounding box center [411, 314] width 248 height 26
drag, startPoint x: 598, startPoint y: 316, endPoint x: 527, endPoint y: 316, distance: 71.0
click at [527, 316] on div "State Alabama Alaska American Samoa Arizona Arkansas Armed Forces Americas Arme…" at bounding box center [540, 308] width 513 height 64
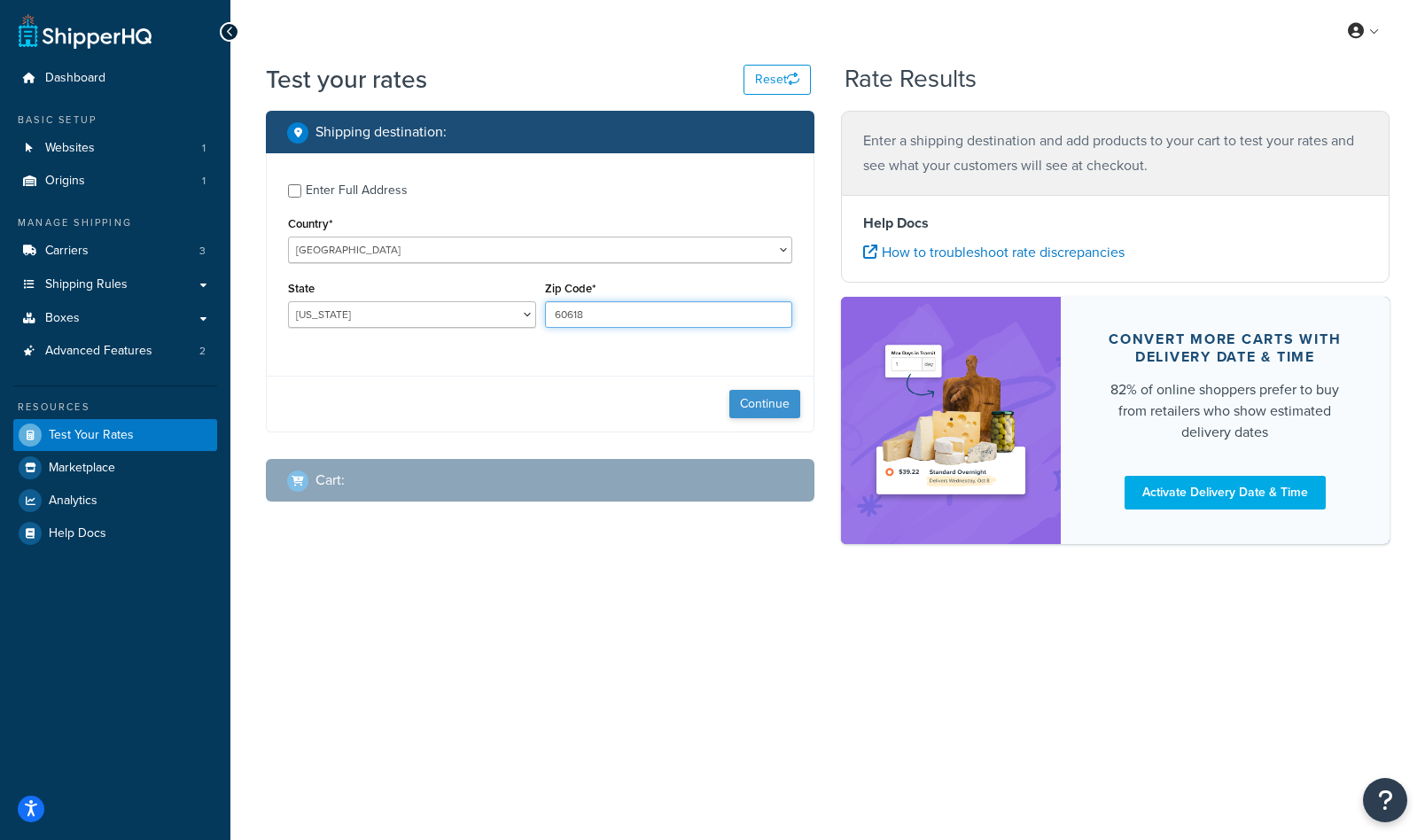
type input "60618"
click at [759, 410] on button "Continue" at bounding box center [765, 404] width 71 height 28
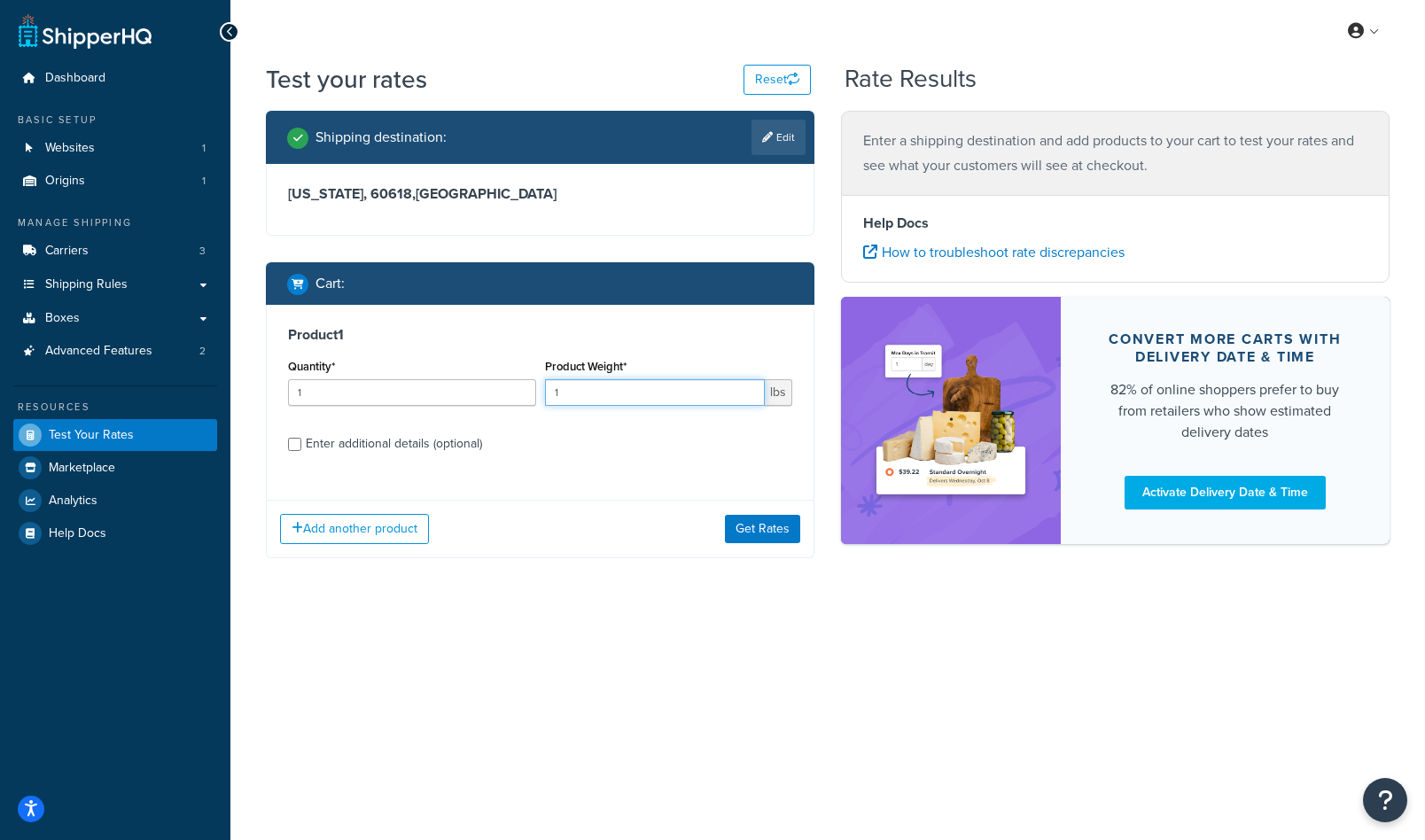
click at [591, 393] on input "1" at bounding box center [655, 392] width 221 height 26
drag, startPoint x: 571, startPoint y: 394, endPoint x: 532, endPoint y: 394, distance: 39.0
click at [532, 394] on div "Quantity* 1 Product Weight* 1 lbs" at bounding box center [540, 386] width 513 height 64
type input ".5"
click at [607, 437] on label "Enter additional details (optional)" at bounding box center [549, 442] width 486 height 28
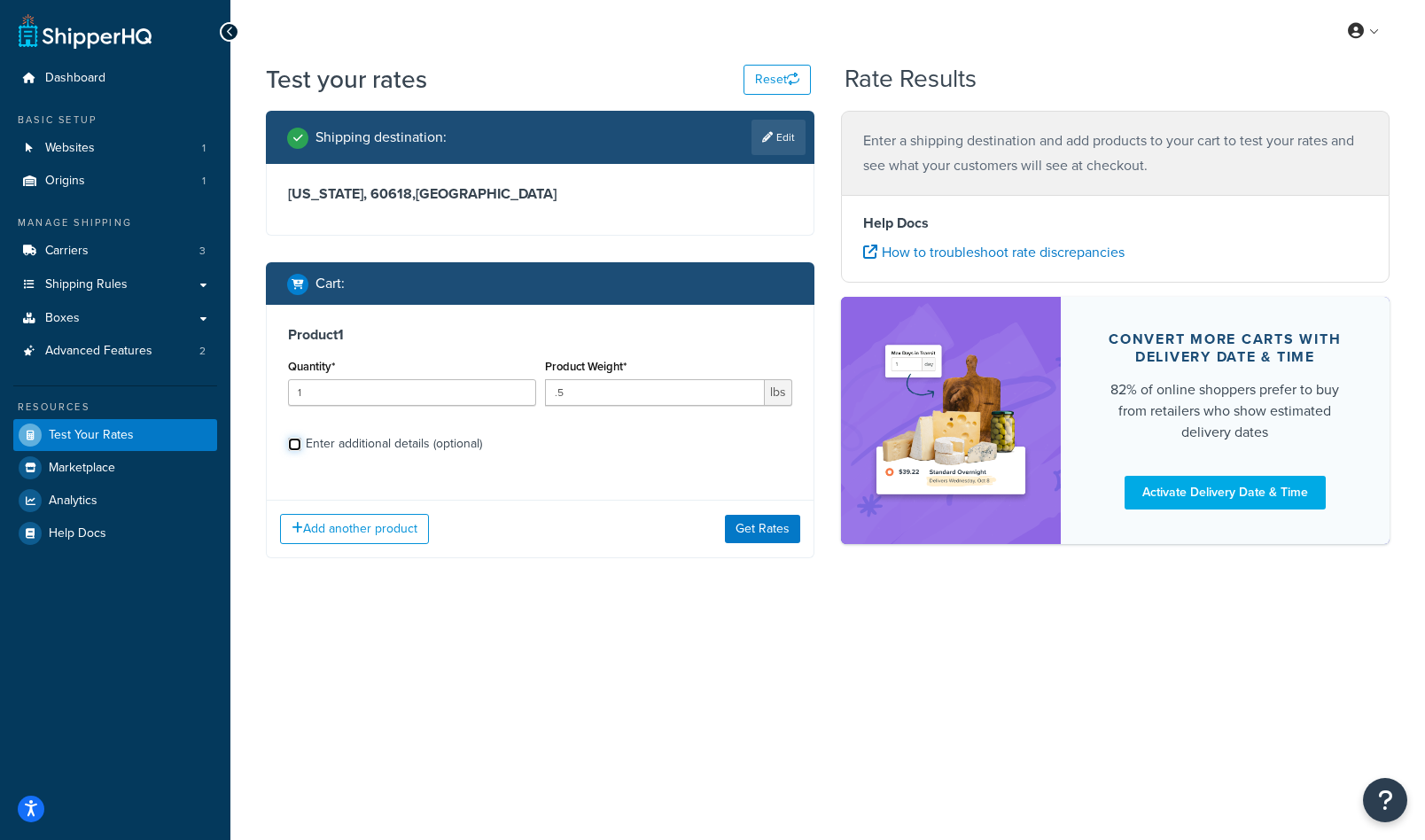
click at [301, 437] on input "Enter additional details (optional)" at bounding box center [294, 444] width 14 height 14
checkbox input "true"
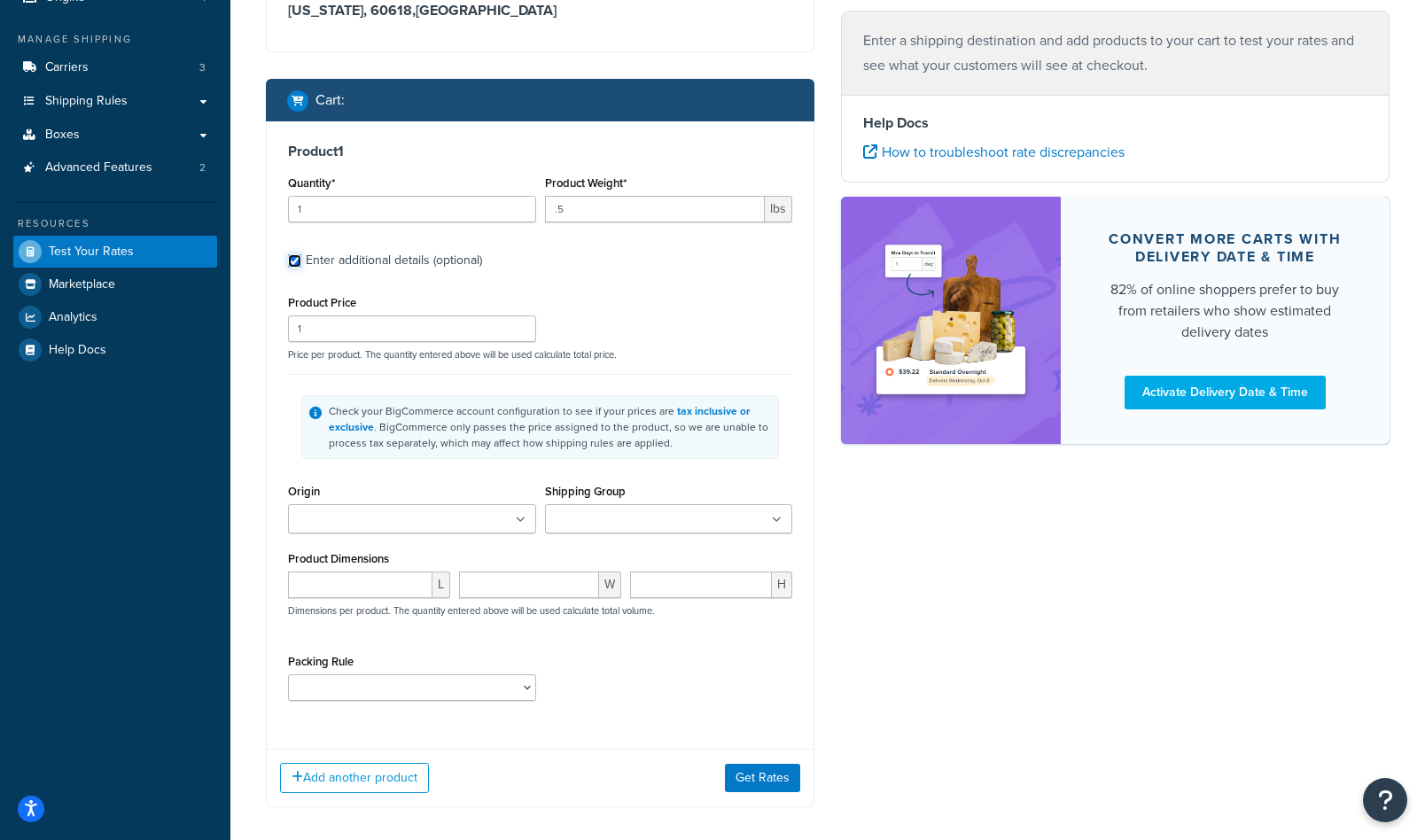
scroll to position [184, 0]
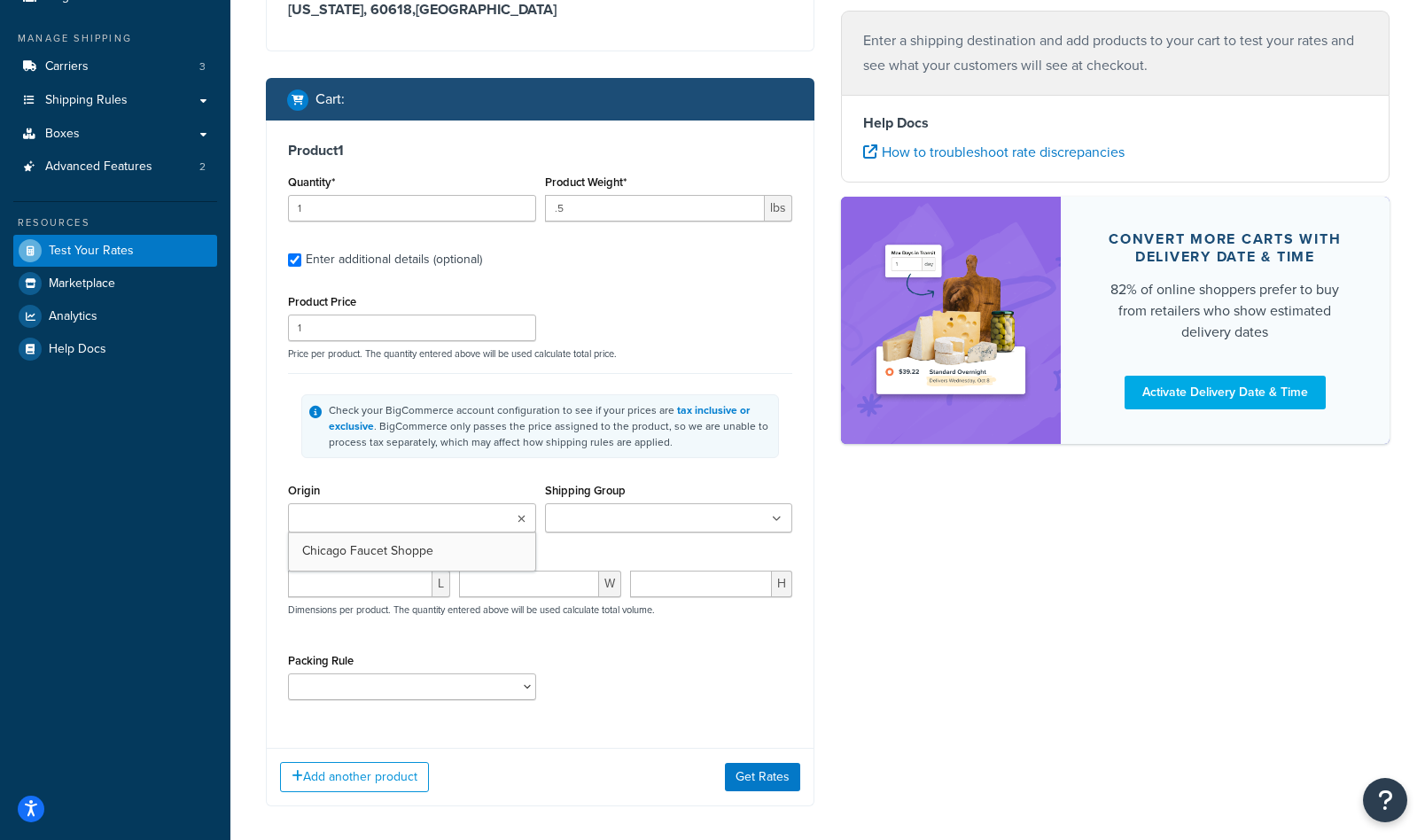
click at [475, 527] on ul at bounding box center [411, 518] width 248 height 29
click at [624, 526] on input "Shipping Group" at bounding box center [628, 519] width 157 height 19
click at [547, 480] on div "Shipping Group Free Shipping SKUs Large Medium Small" at bounding box center [669, 505] width 248 height 54
click at [376, 579] on input "number" at bounding box center [359, 583] width 144 height 26
type input "11"
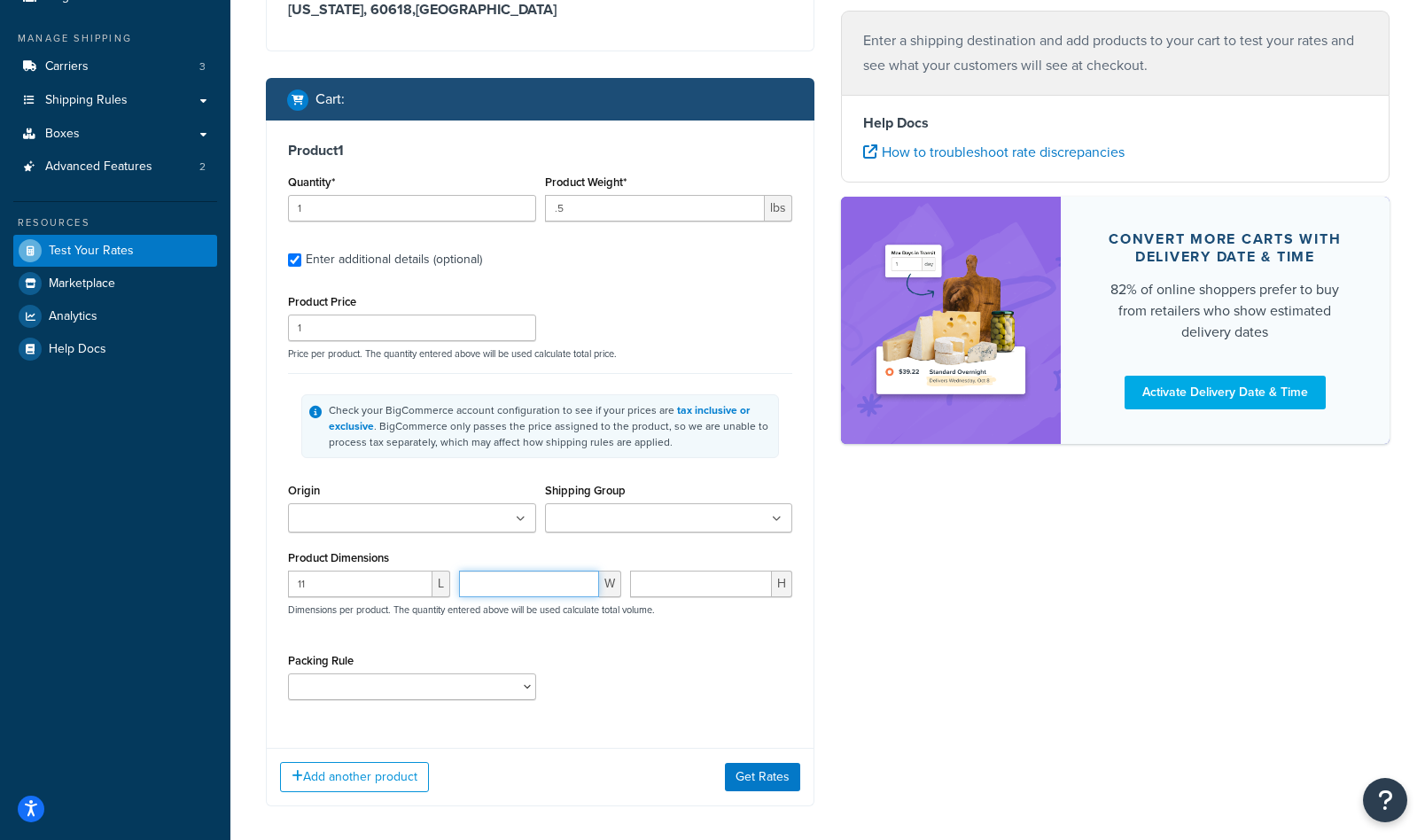
click at [552, 580] on input "number" at bounding box center [529, 583] width 140 height 26
type input "6"
click at [720, 581] on input "number" at bounding box center [701, 583] width 142 height 26
type input "3"
click at [672, 679] on div "Packing Rule Non-FlatRate-Items" at bounding box center [540, 680] width 513 height 64
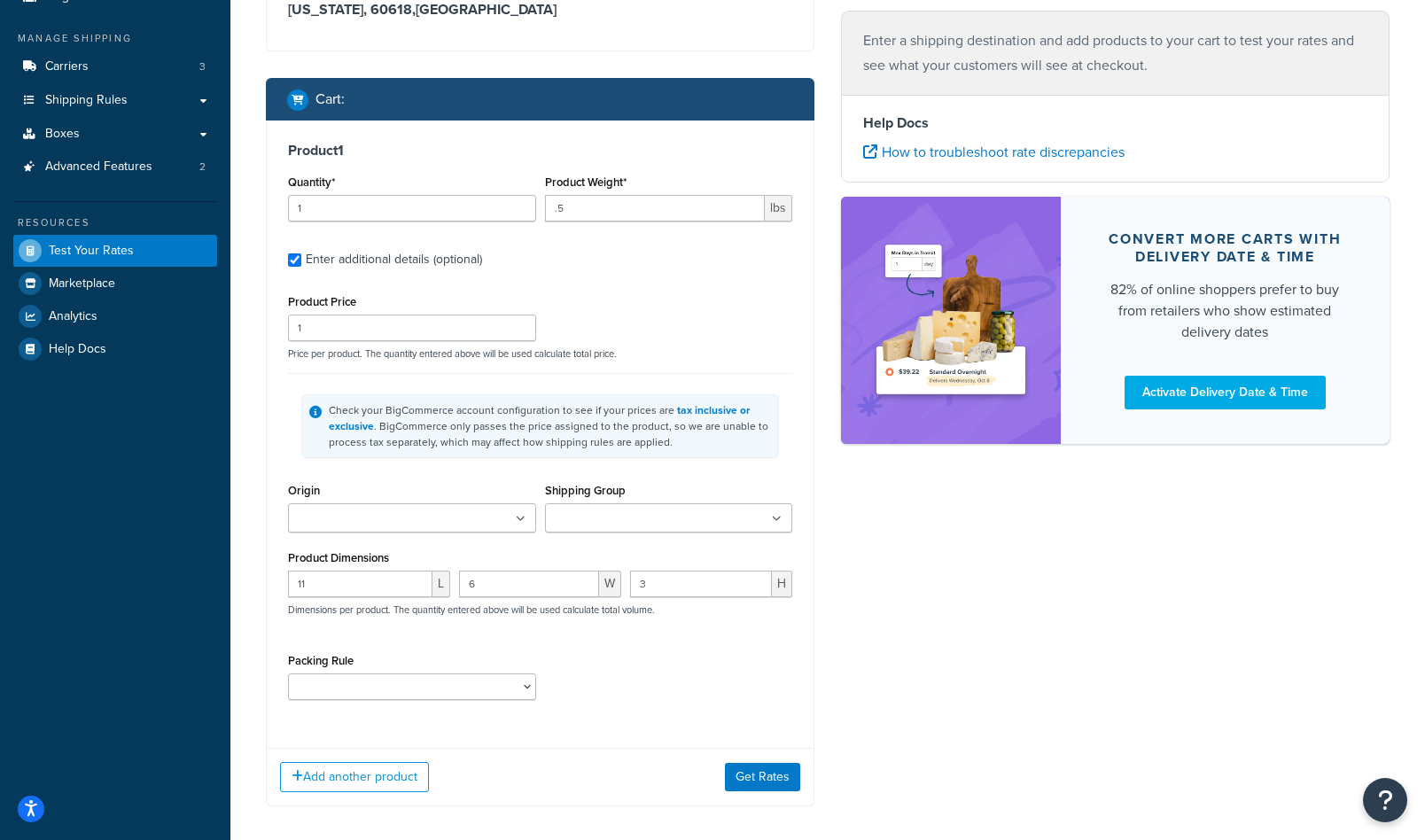
scroll to position [266, 0]
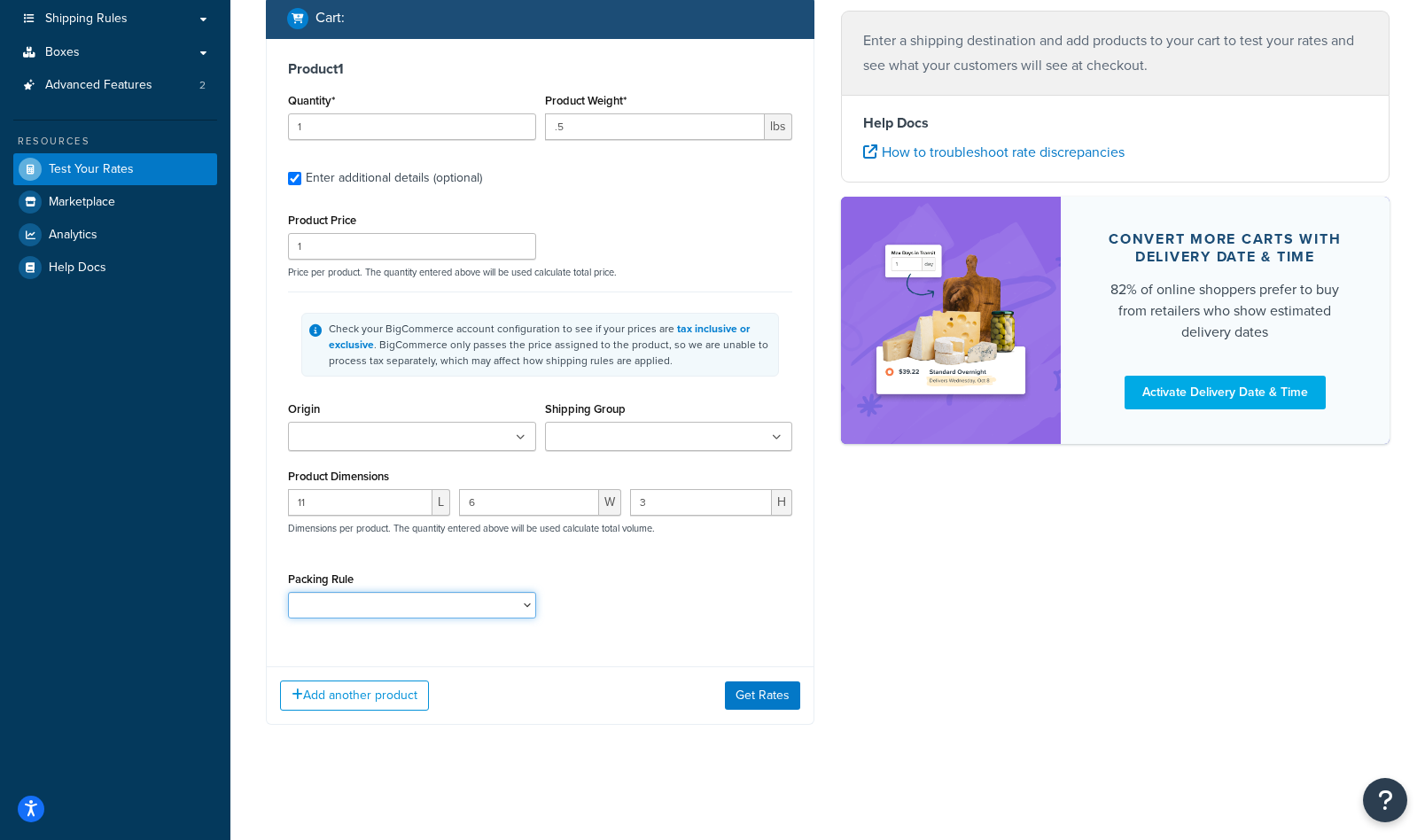
click at [454, 592] on select "Non-FlatRate-Items" at bounding box center [411, 604] width 248 height 26
click at [744, 692] on button "Get Rates" at bounding box center [762, 695] width 75 height 28
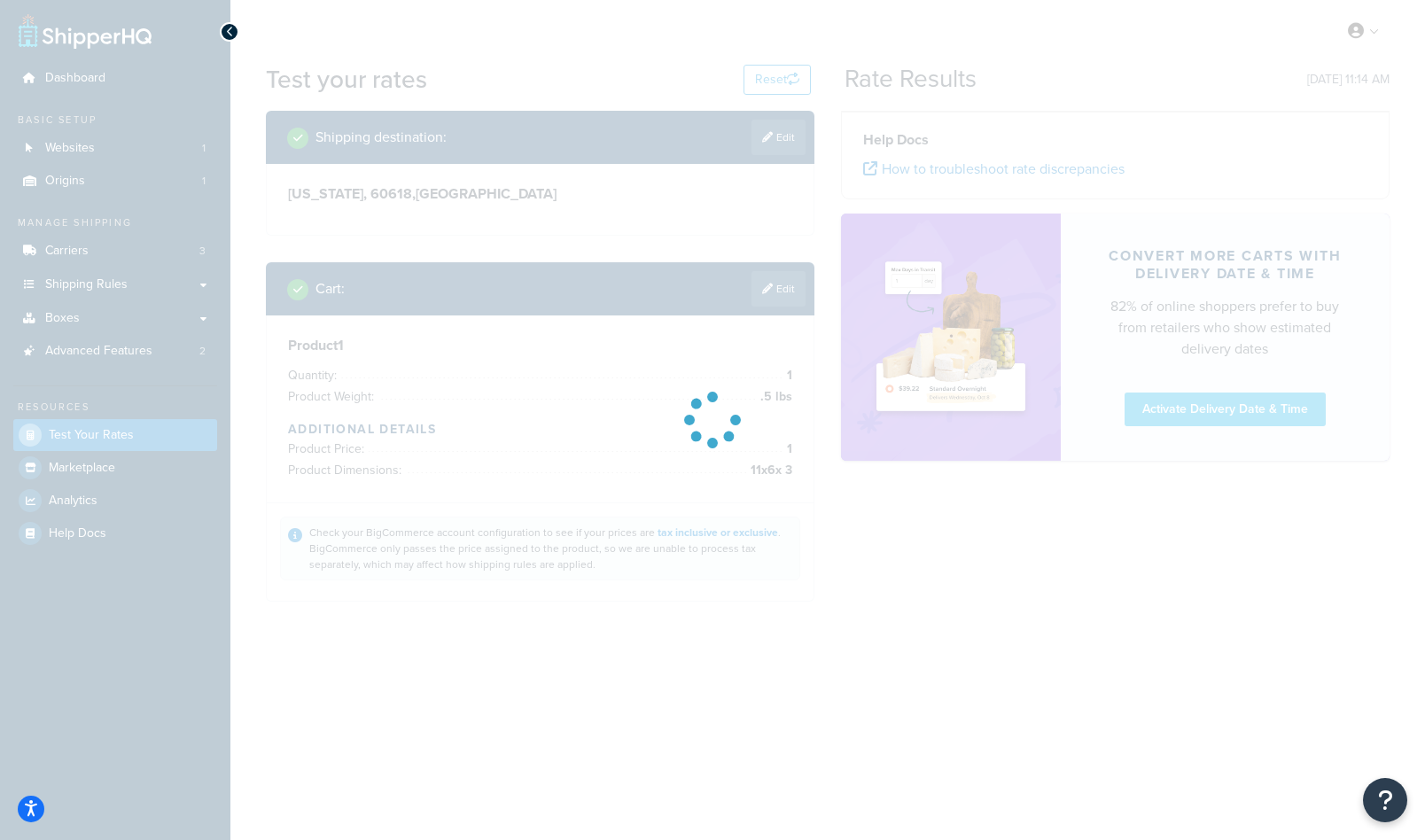
scroll to position [0, 0]
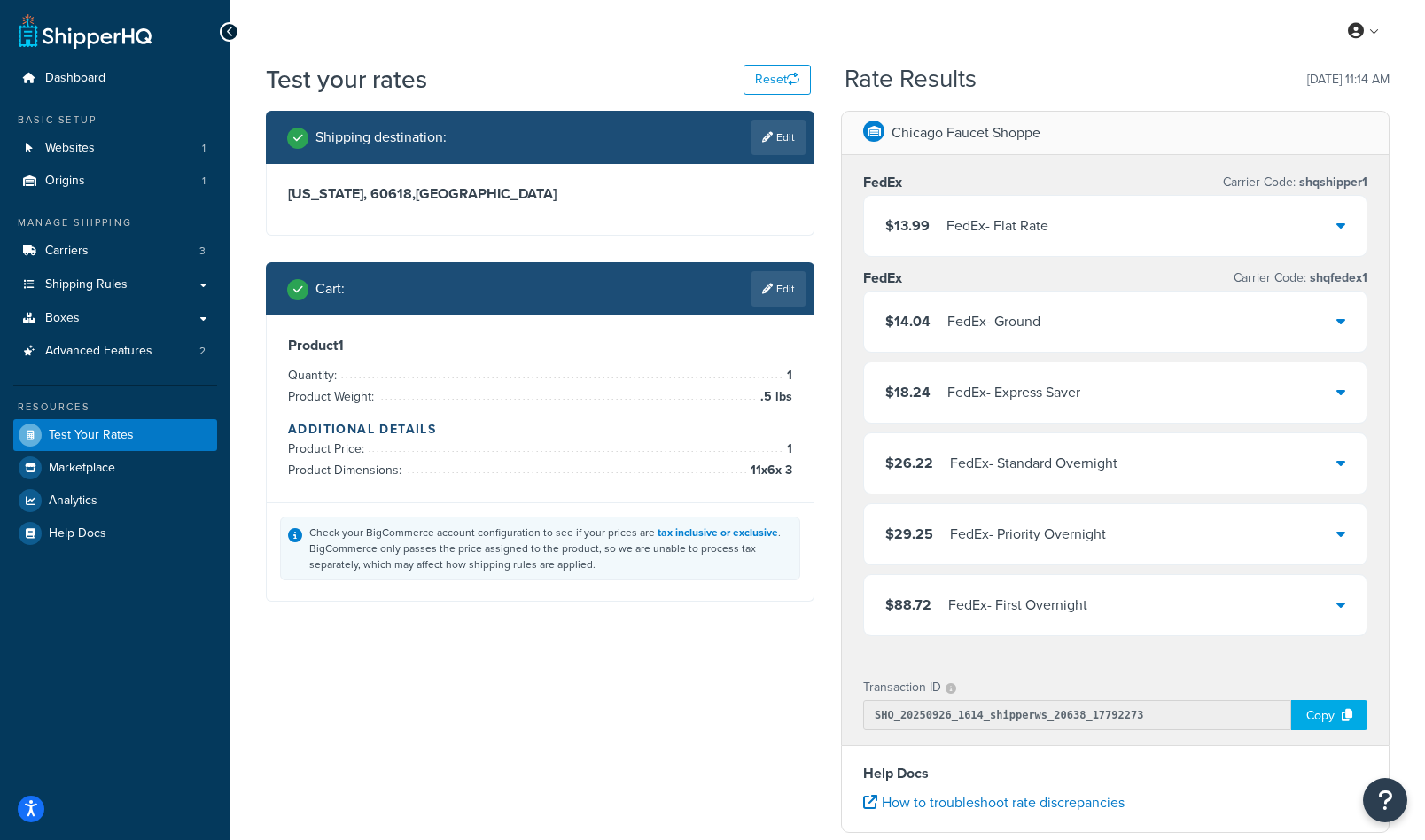
click at [479, 680] on div "Shipping destination : Edit Illinois, 60618 , United States Cart : Edit Product…" at bounding box center [828, 610] width 1151 height 1001
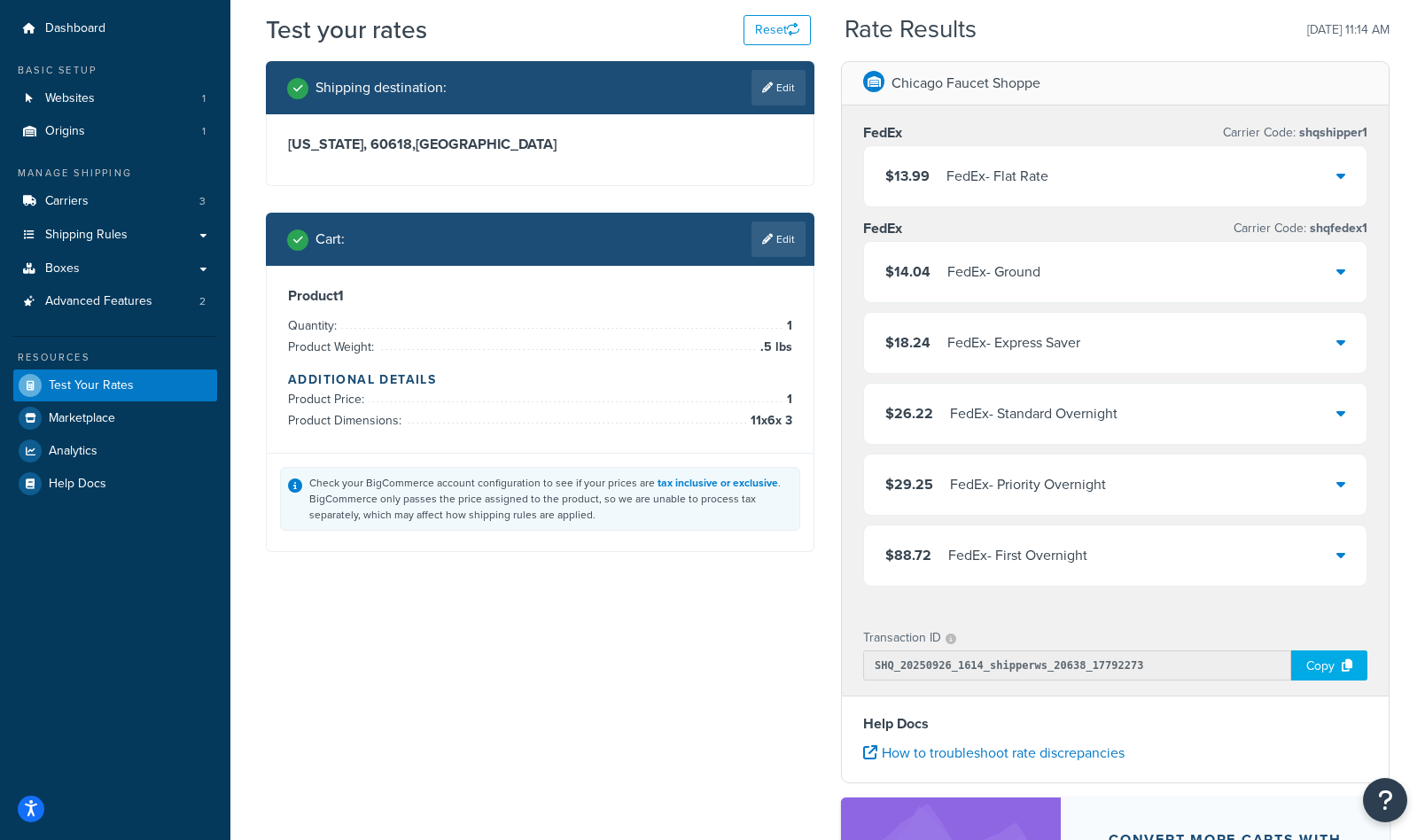
scroll to position [52, 0]
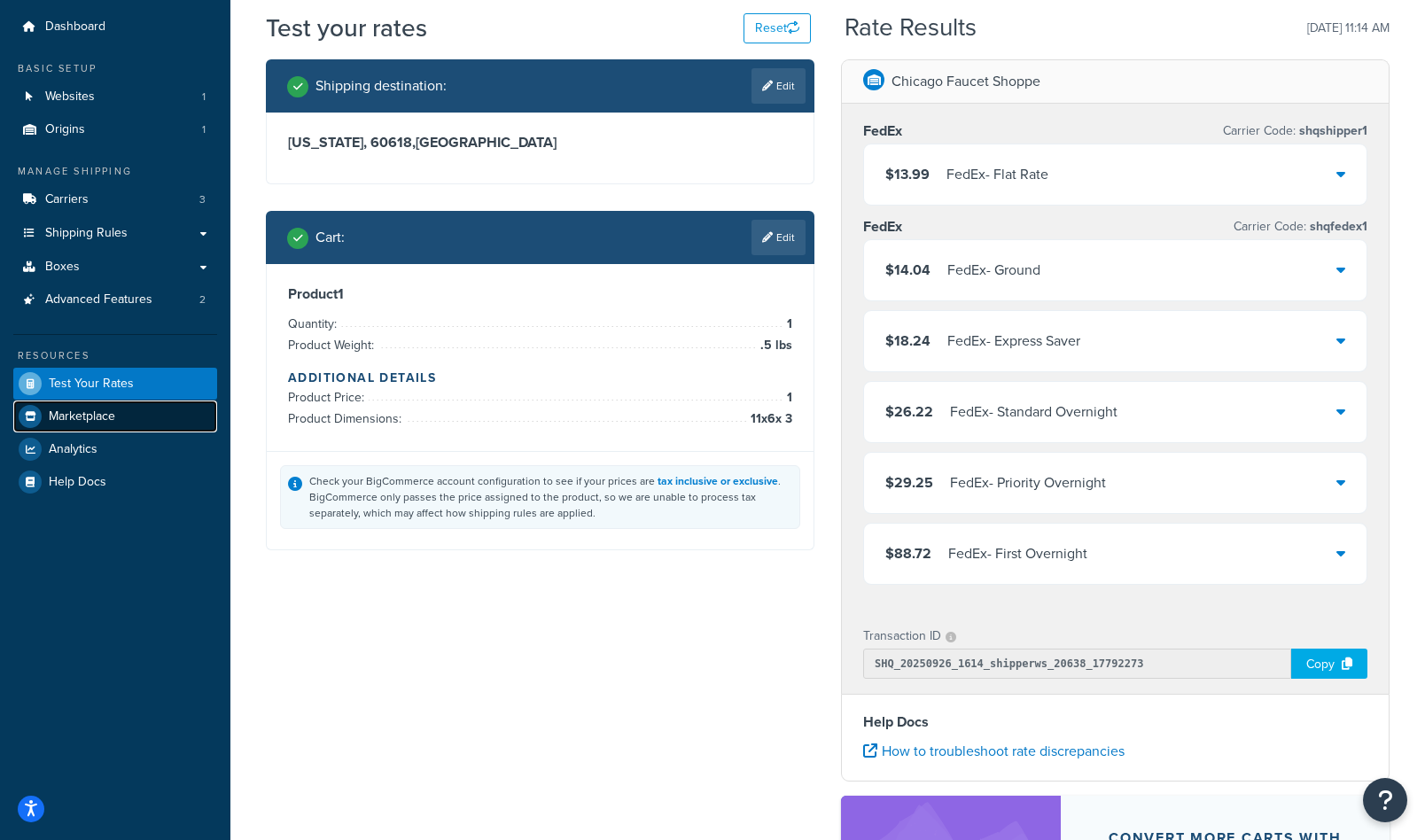
click at [118, 427] on link "Marketplace" at bounding box center [115, 415] width 204 height 32
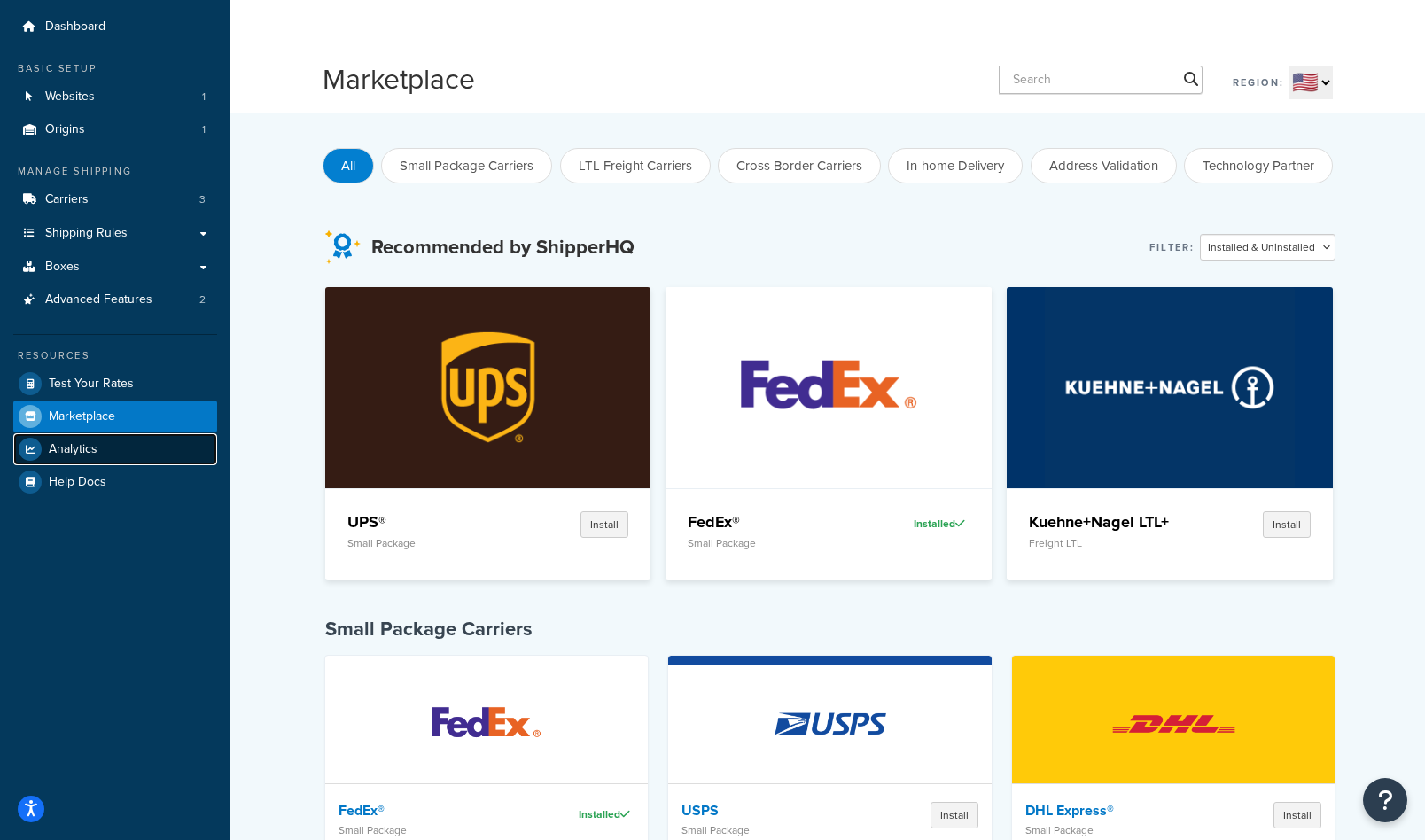
click at [116, 458] on link "Analytics" at bounding box center [115, 449] width 204 height 32
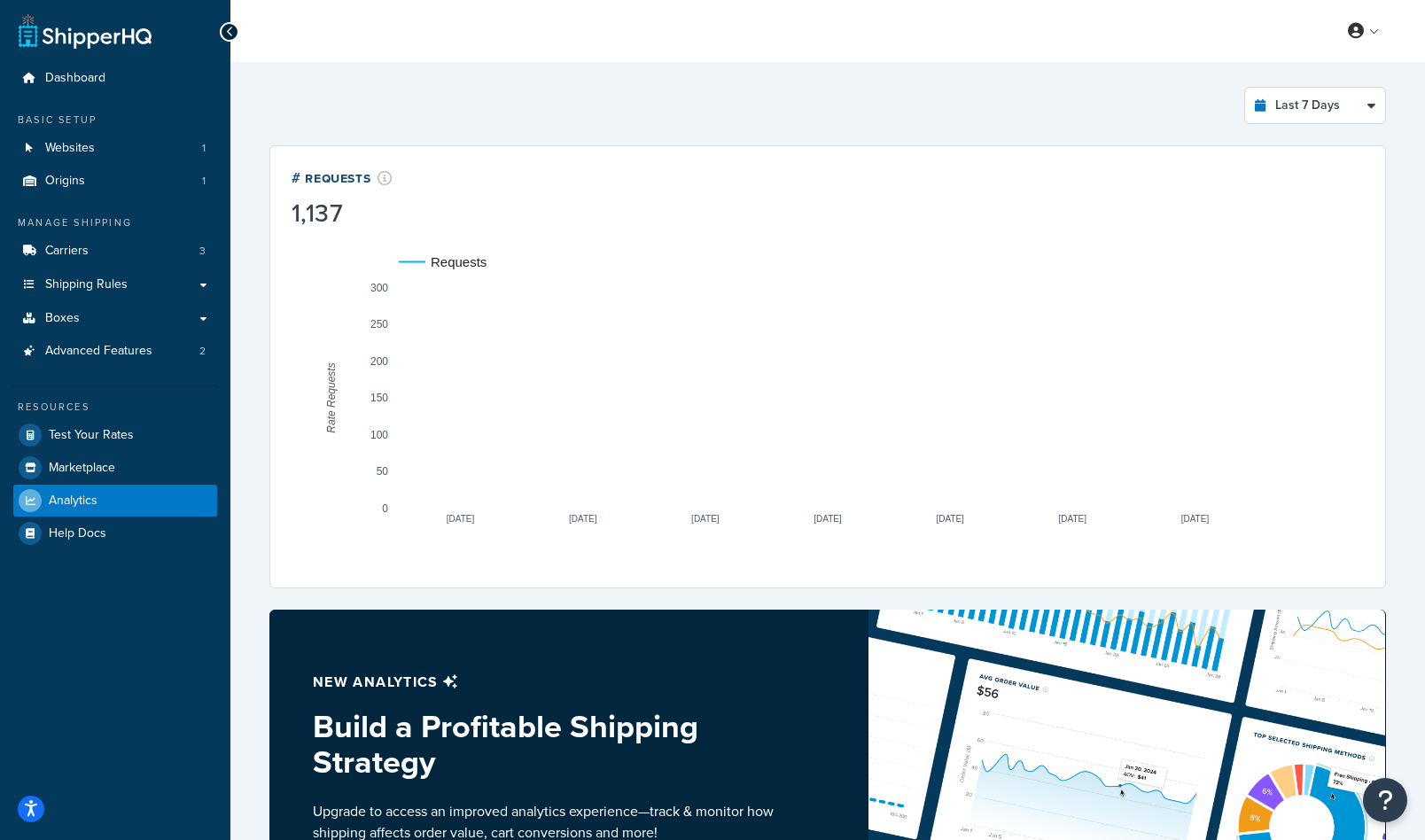
scroll to position [4, 0]
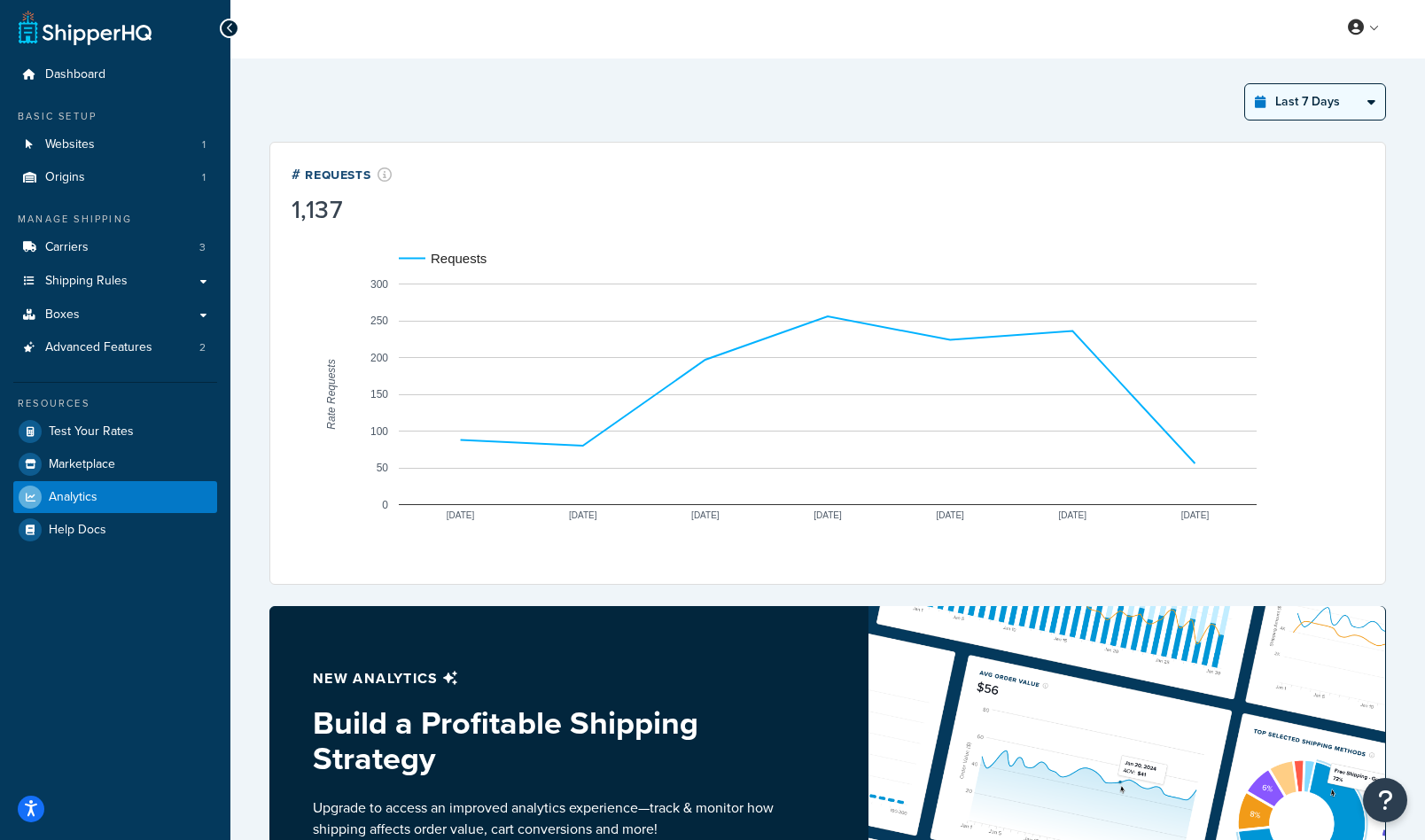
click at [1272, 105] on select "Last 24 Hours Last 7 Days Last 30 Days Last 3 Months Last 6 Months Last 12 Mont…" at bounding box center [1315, 102] width 140 height 35
select select "last_30_days"
click at [1245, 84] on select "Last 24 Hours Last 7 Days Last 30 Days Last 3 Months Last 6 Months Last 12 Mont…" at bounding box center [1315, 102] width 140 height 35
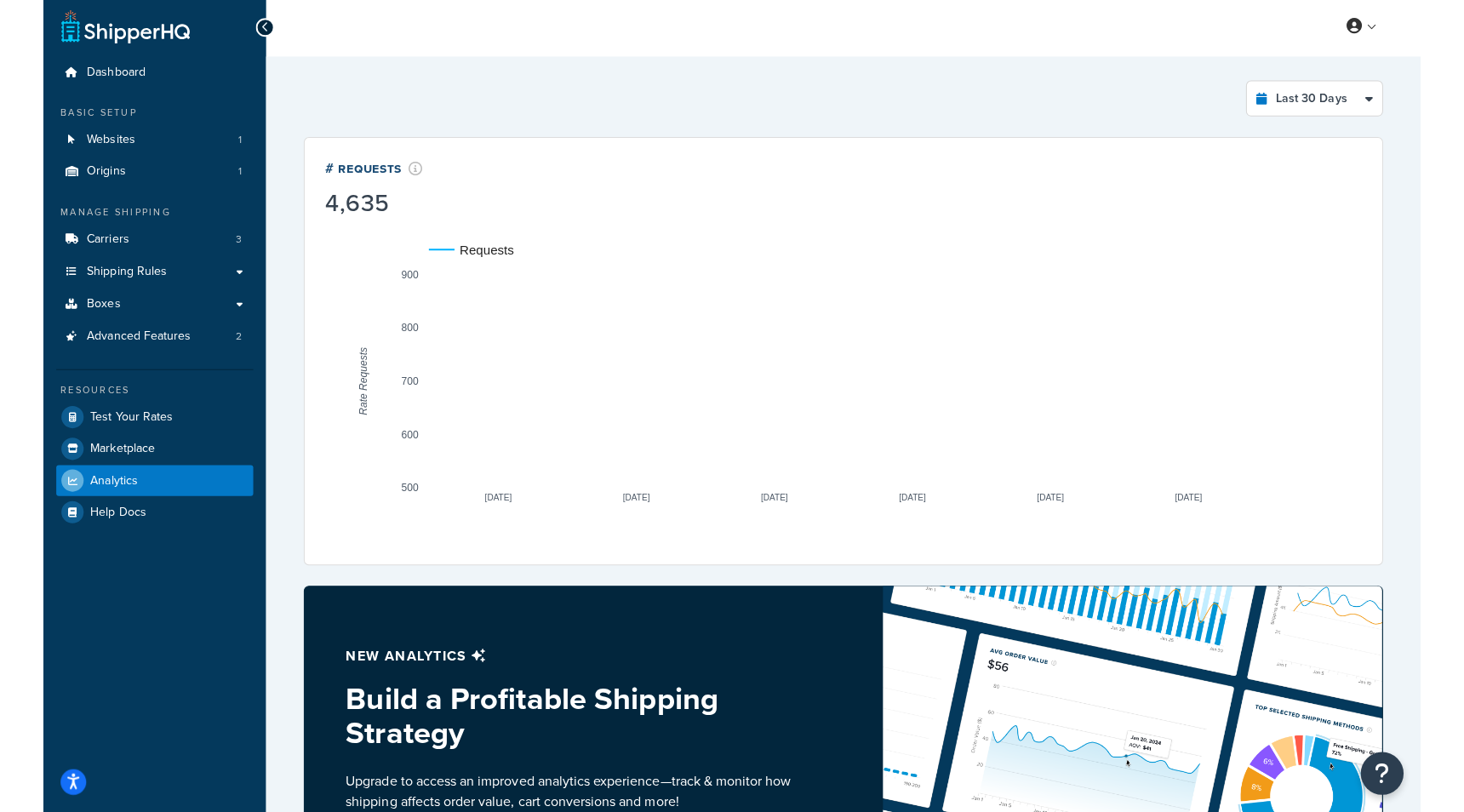
scroll to position [0, 0]
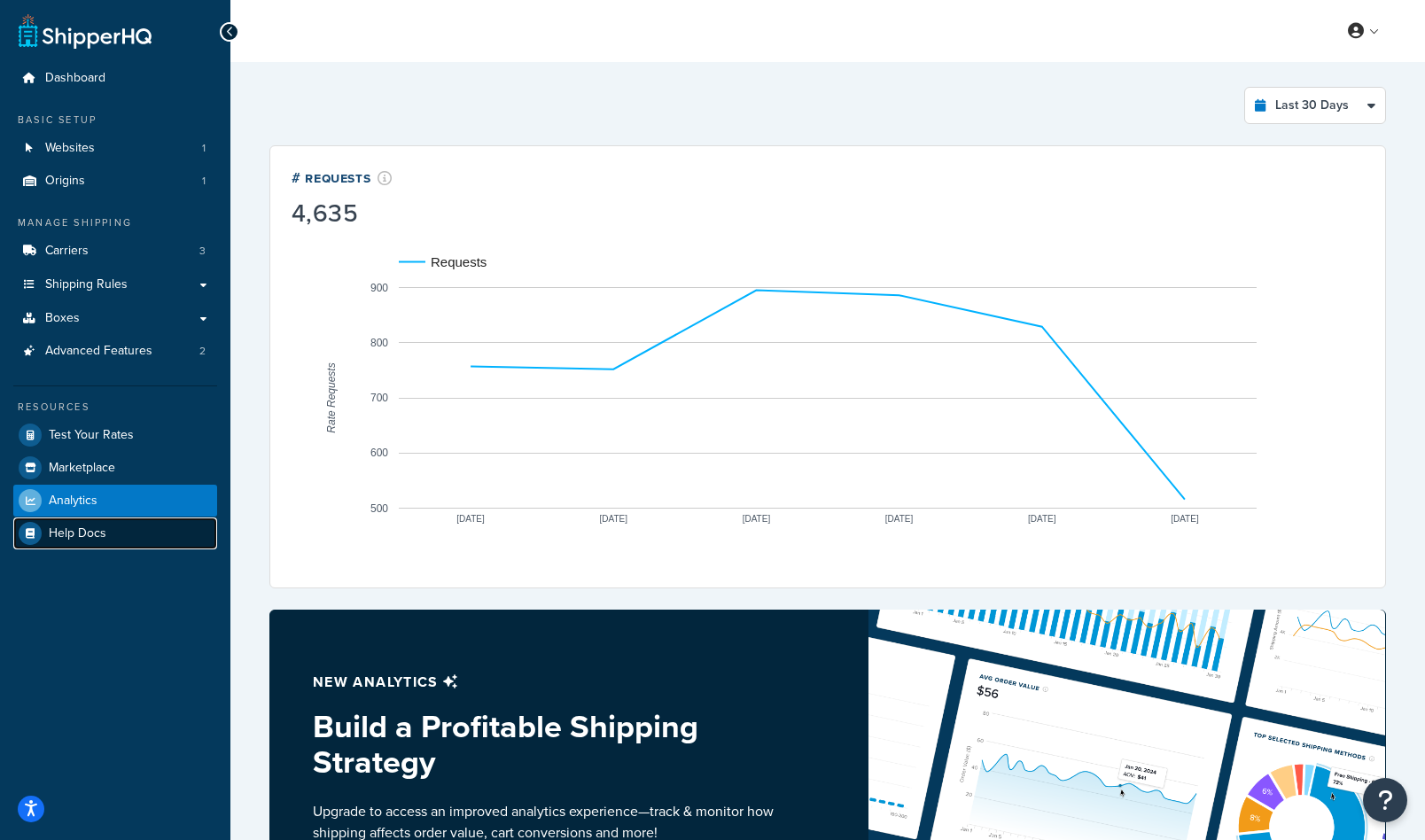
click at [146, 533] on link "Help Docs" at bounding box center [115, 532] width 204 height 32
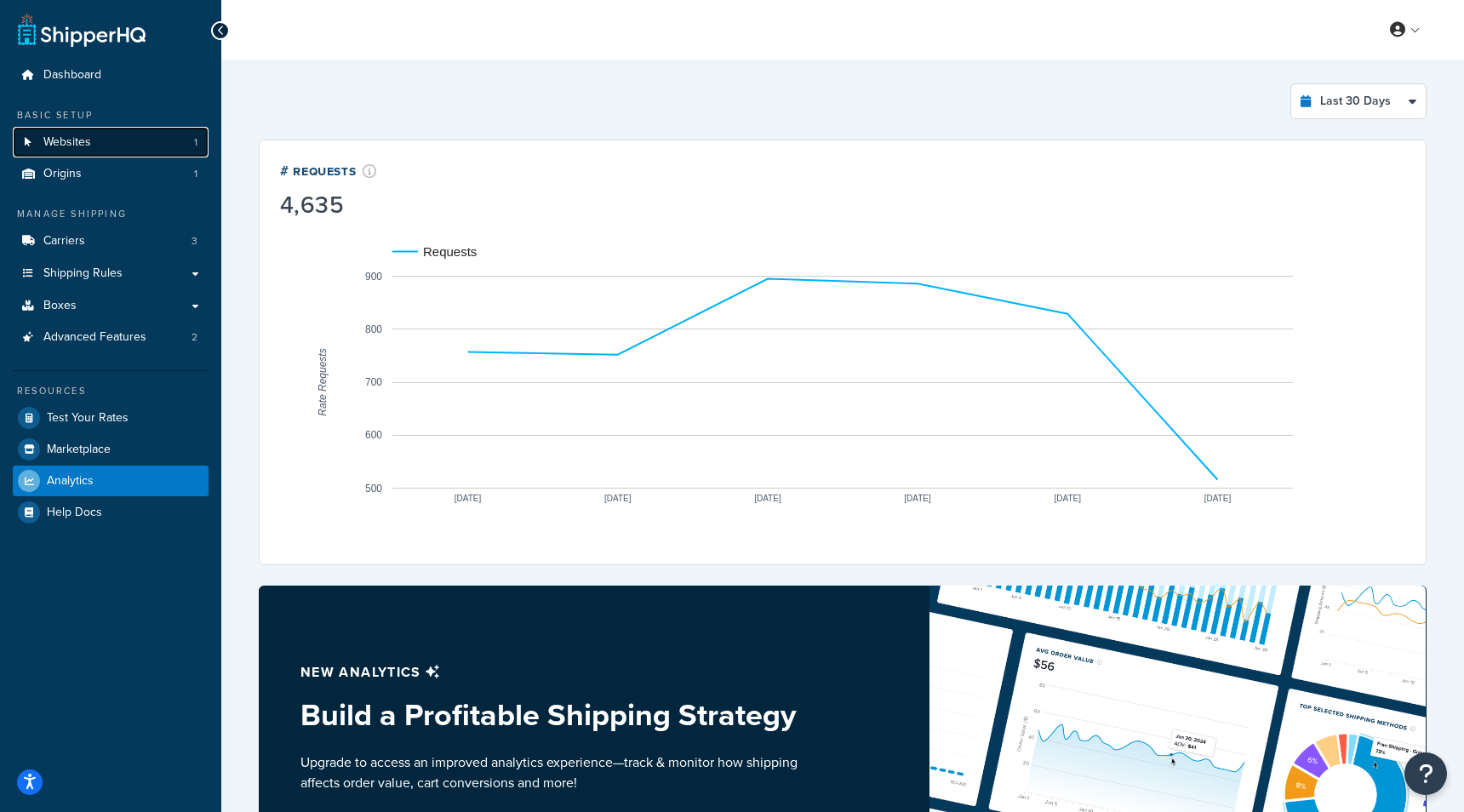
click at [117, 144] on link "Websites 1" at bounding box center [111, 143] width 196 height 31
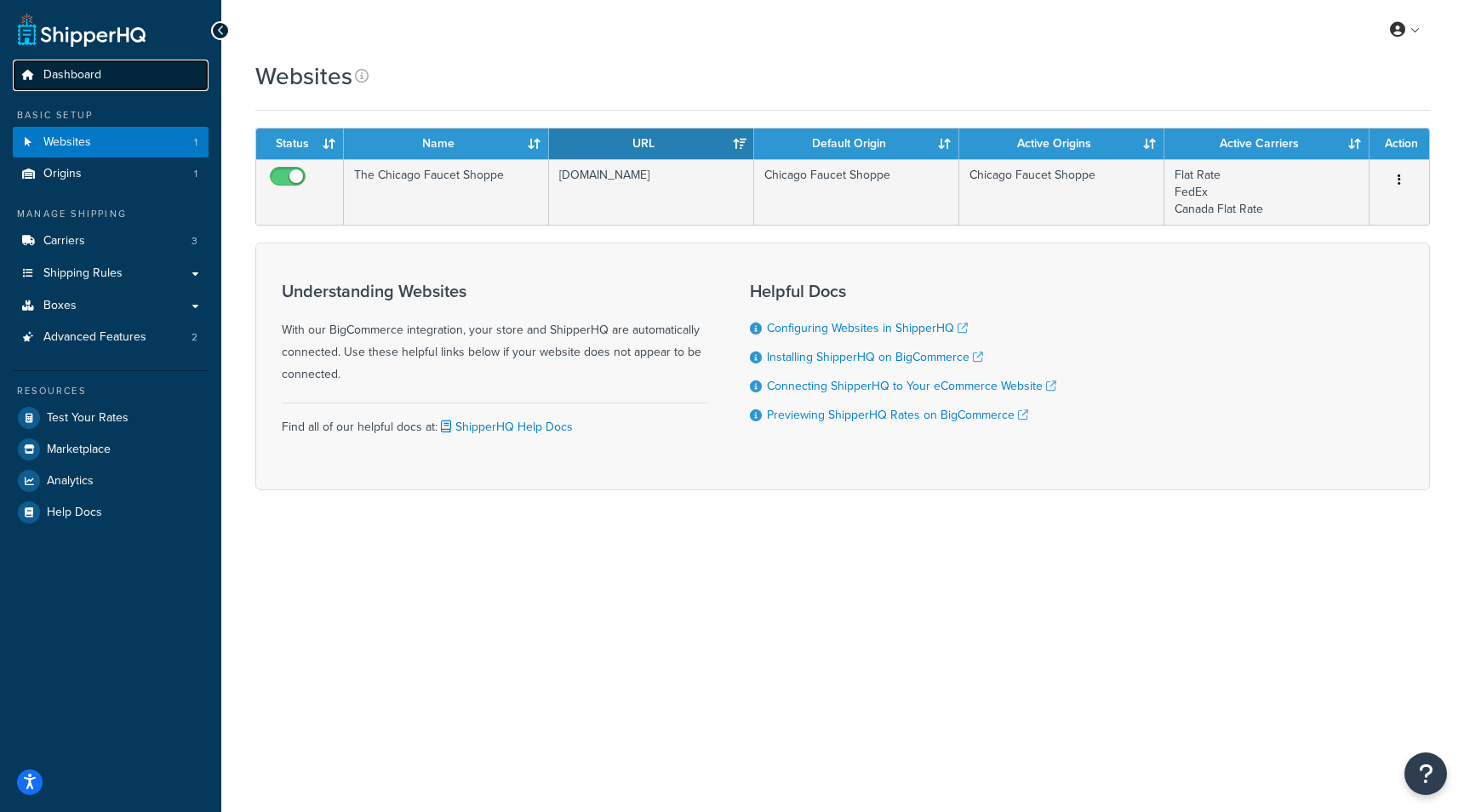
click at [104, 77] on link "Dashboard" at bounding box center [111, 75] width 196 height 31
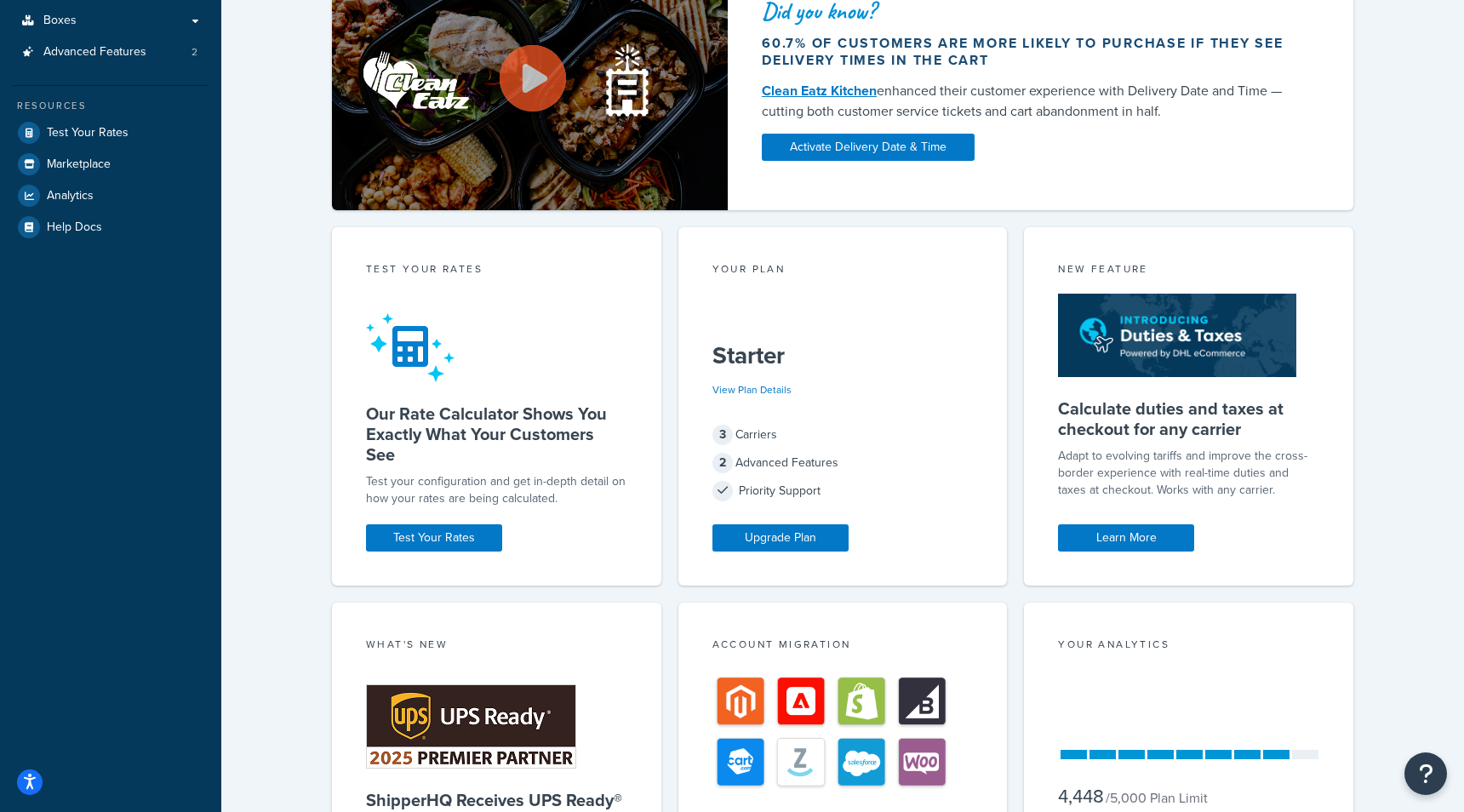
scroll to position [287, 0]
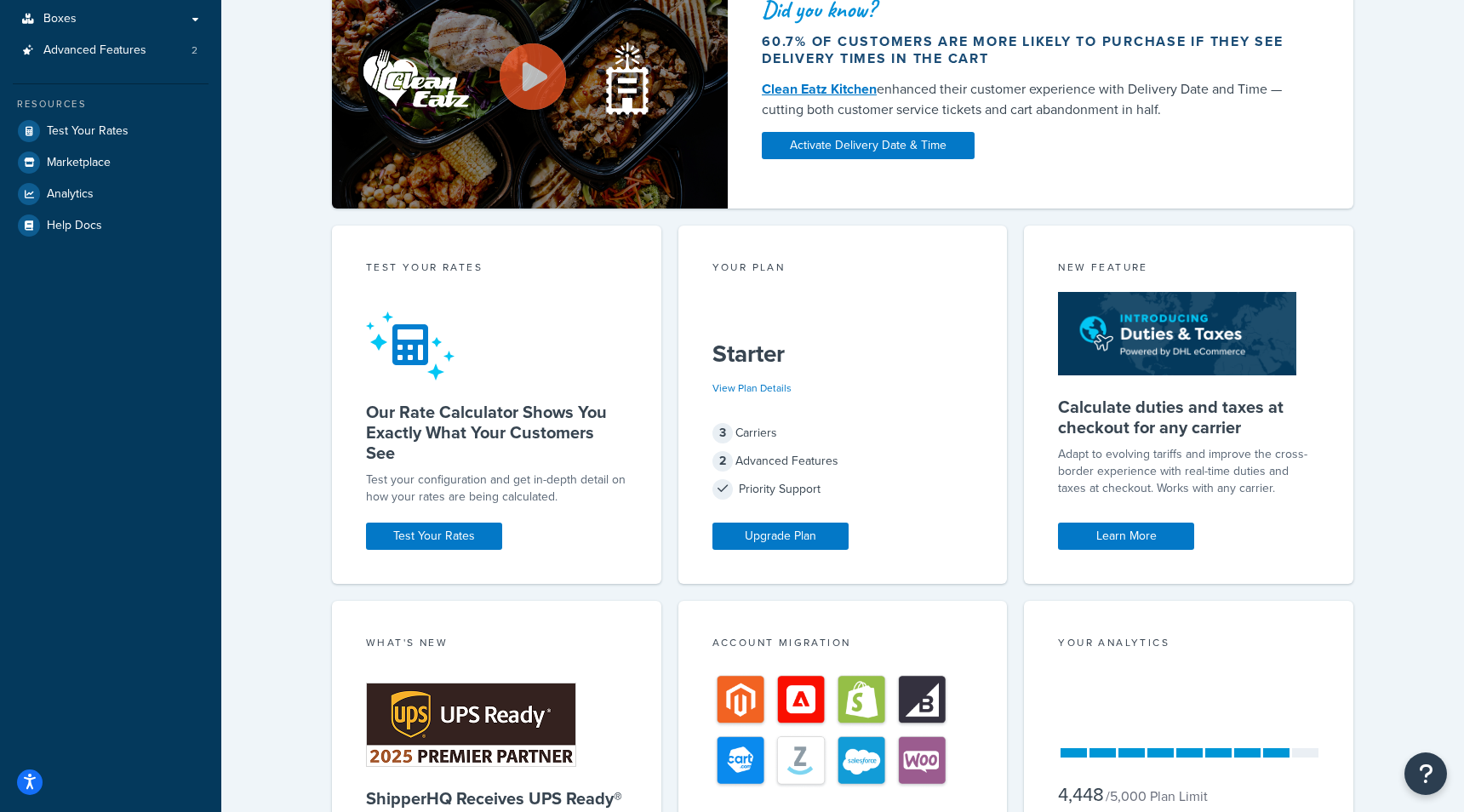
click at [1187, 495] on p "Adapt to evolving tariffs and improve the cross-border experience with real-tim…" at bounding box center [1189, 471] width 261 height 51
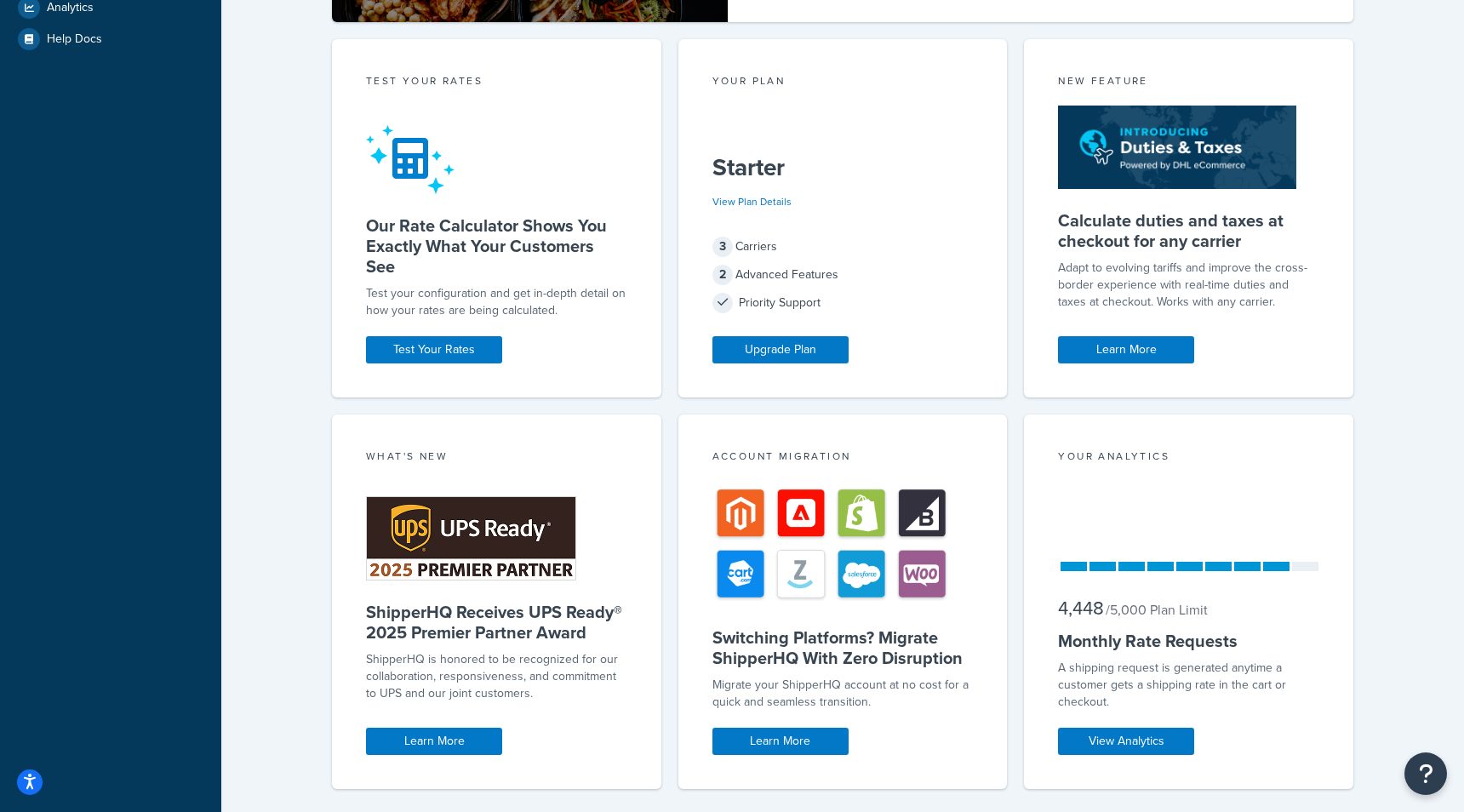
scroll to position [518, 0]
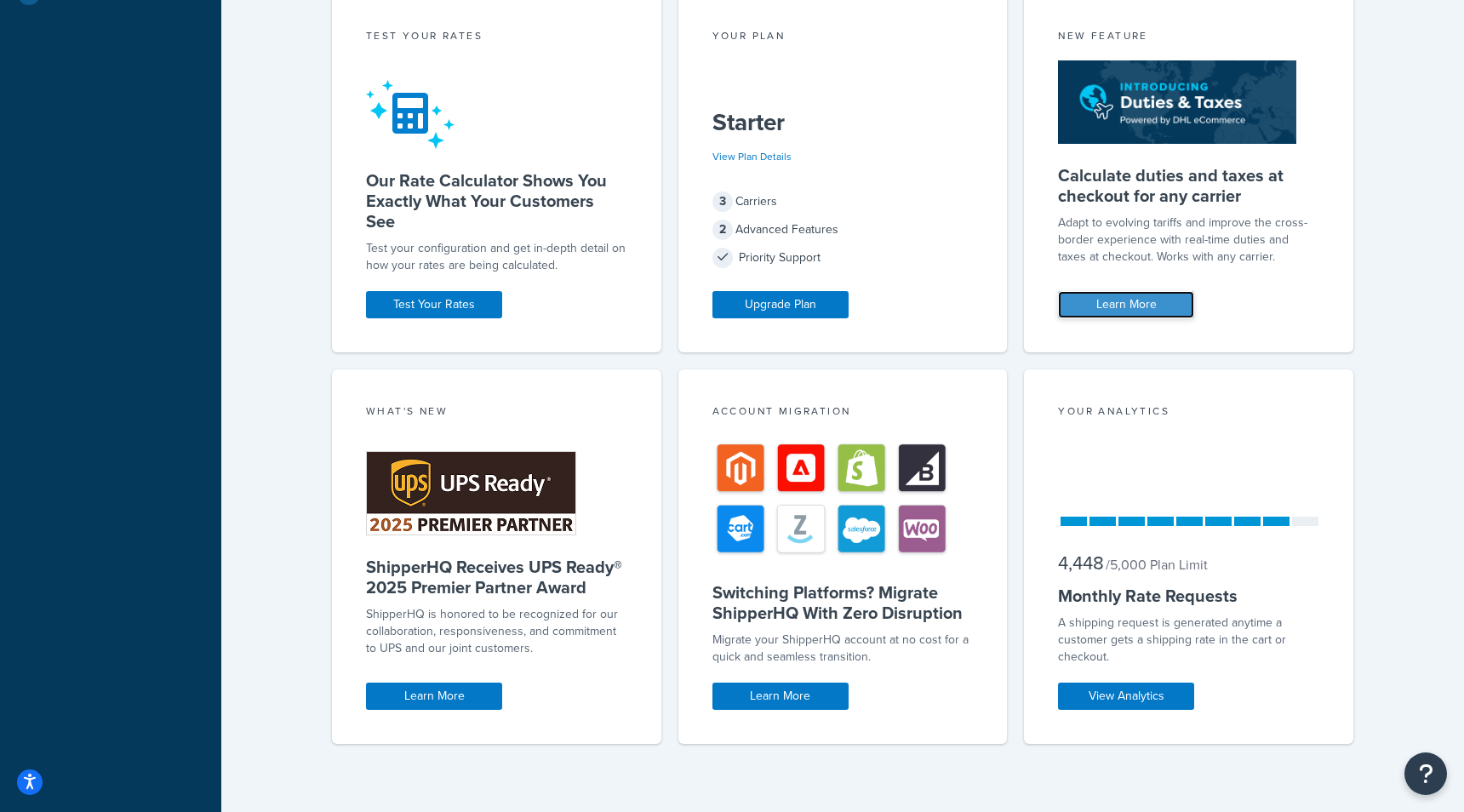
click at [1140, 303] on link "Learn More" at bounding box center [1126, 304] width 136 height 27
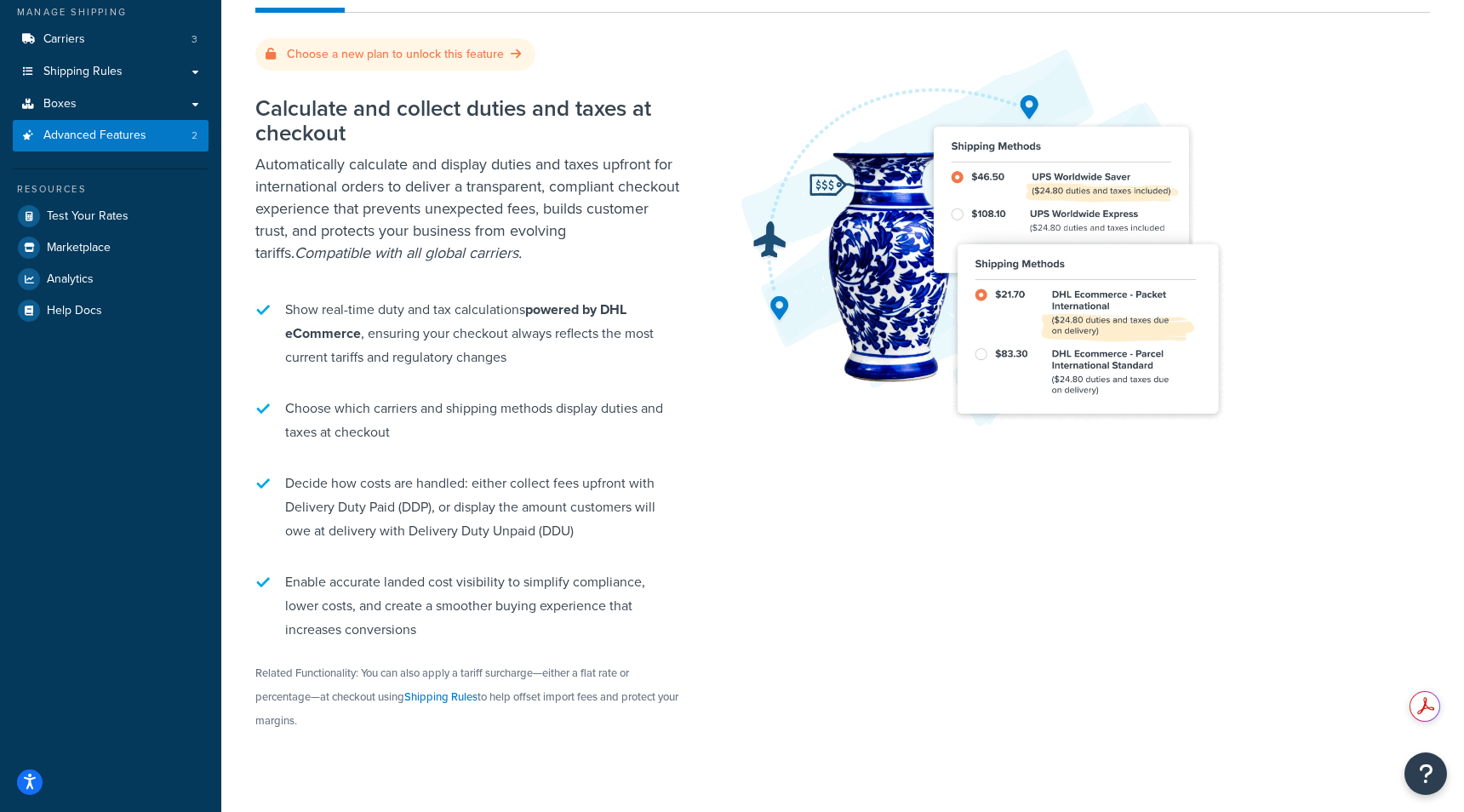
scroll to position [202, 0]
click at [86, 46] on link "Carriers 3" at bounding box center [111, 38] width 196 height 31
